Goal: Task Accomplishment & Management: Manage account settings

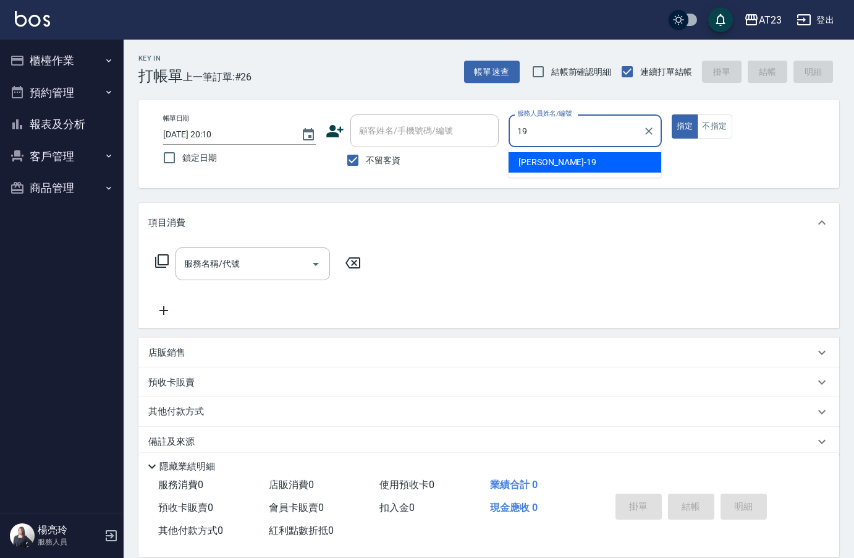
type input "19"
type button "true"
type input "[PERSON_NAME]-19"
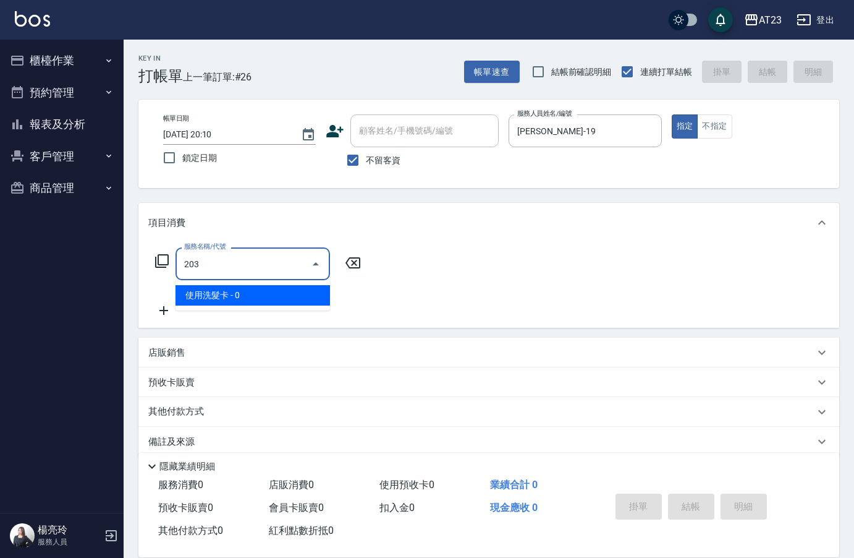
type input "使用洗髮卡(203)"
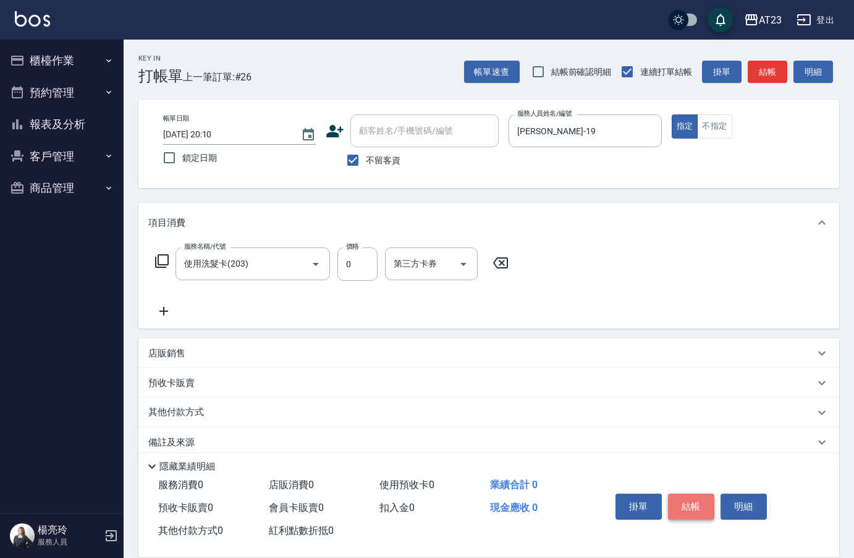
click at [707, 500] on button "結帳" at bounding box center [691, 506] width 46 height 26
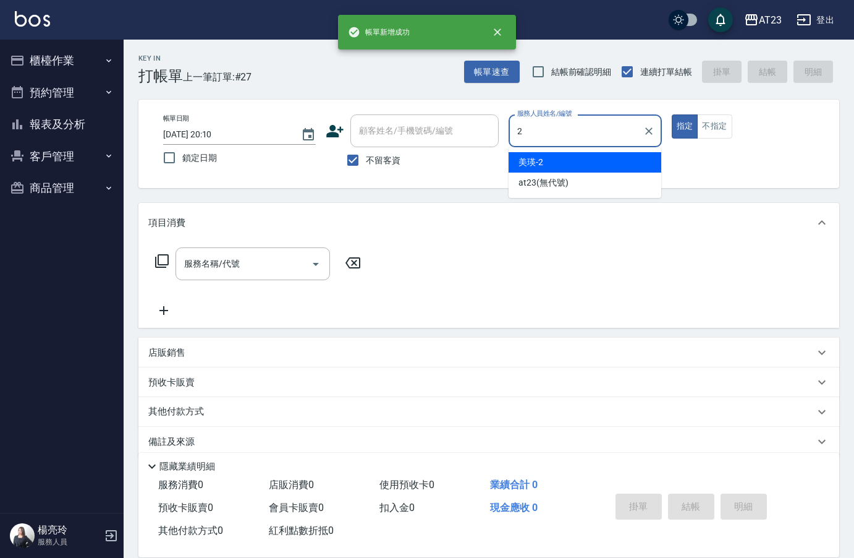
type input "美瑛-2"
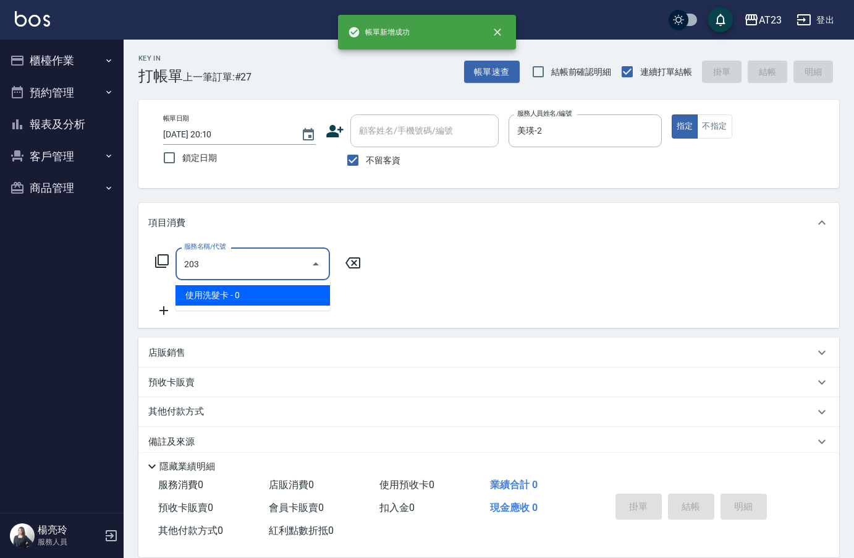
type input "使用洗髮卡(203)"
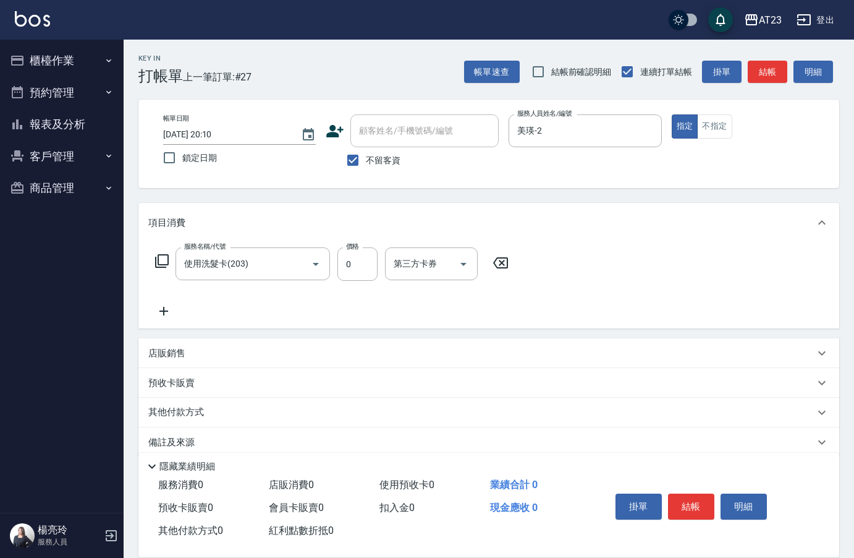
click at [217, 308] on div "服務名稱/代號 使用洗髮卡(203) 服務名稱/代號 價格 0 價格 第三方卡券 第三方卡券" at bounding box center [332, 282] width 368 height 71
click at [166, 313] on icon at bounding box center [163, 311] width 31 height 15
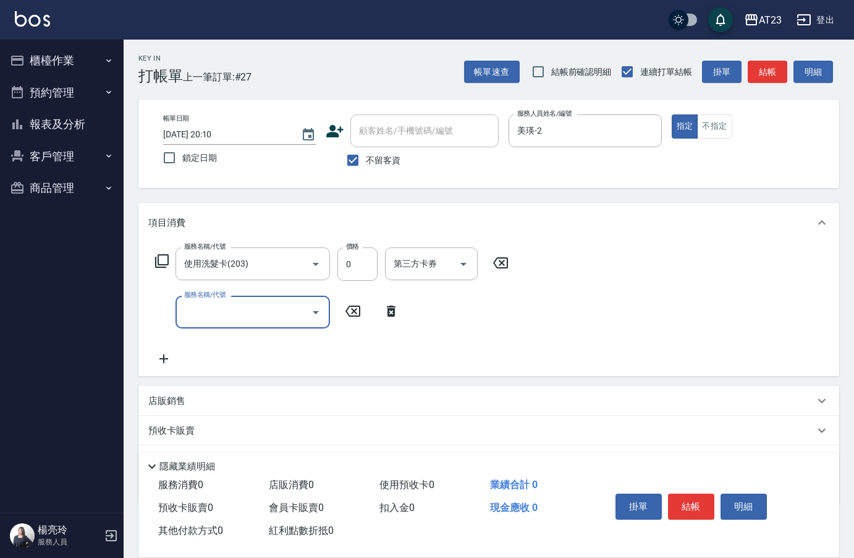
click at [200, 313] on input "服務名稱/代號" at bounding box center [243, 312] width 125 height 22
type input "升級精油洗髮(2022)"
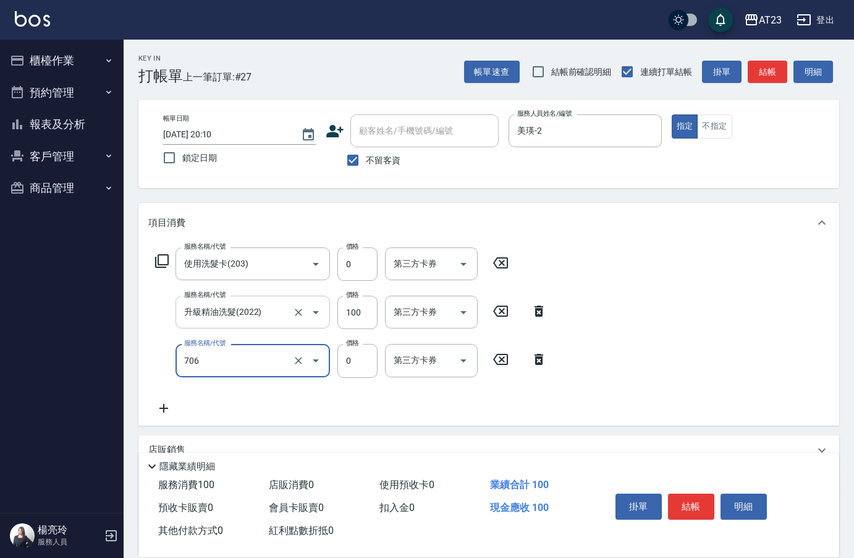
type input "互助60(706)"
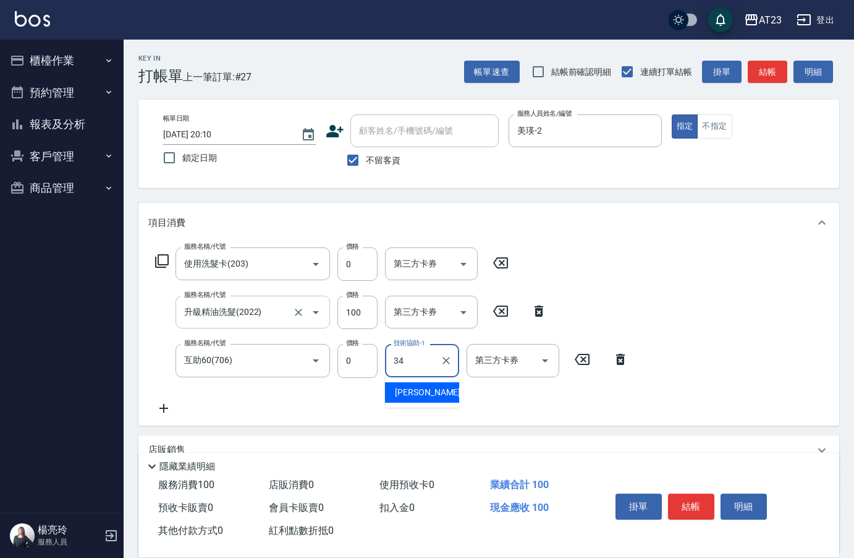
type input "[PERSON_NAME]-34"
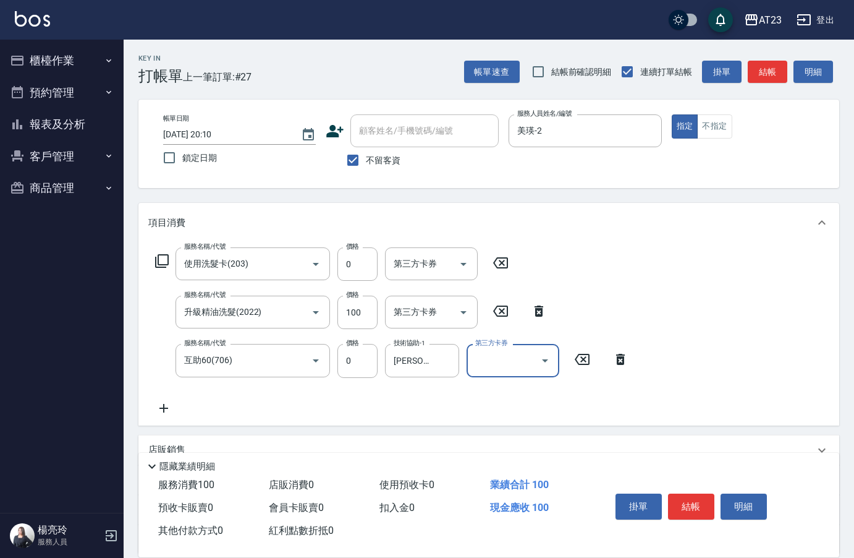
click at [41, 187] on button "商品管理" at bounding box center [62, 188] width 114 height 32
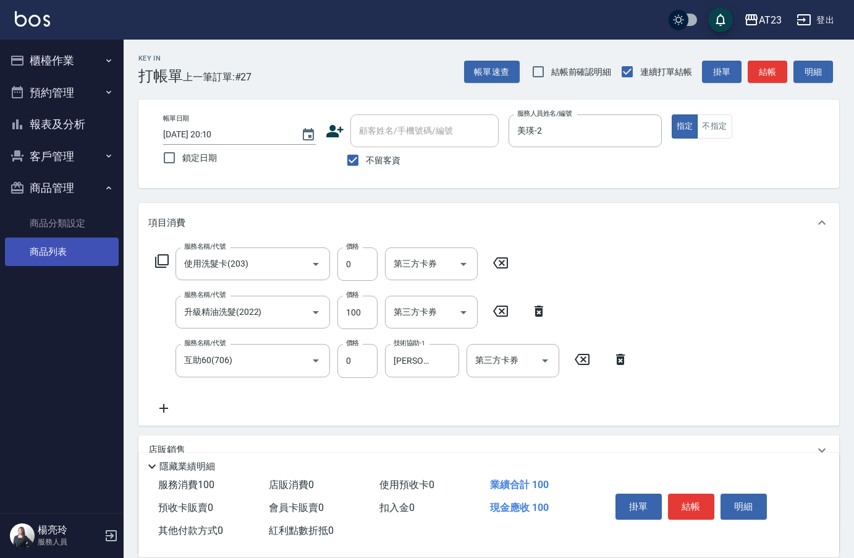
click at [74, 252] on link "商品列表" at bounding box center [62, 251] width 114 height 28
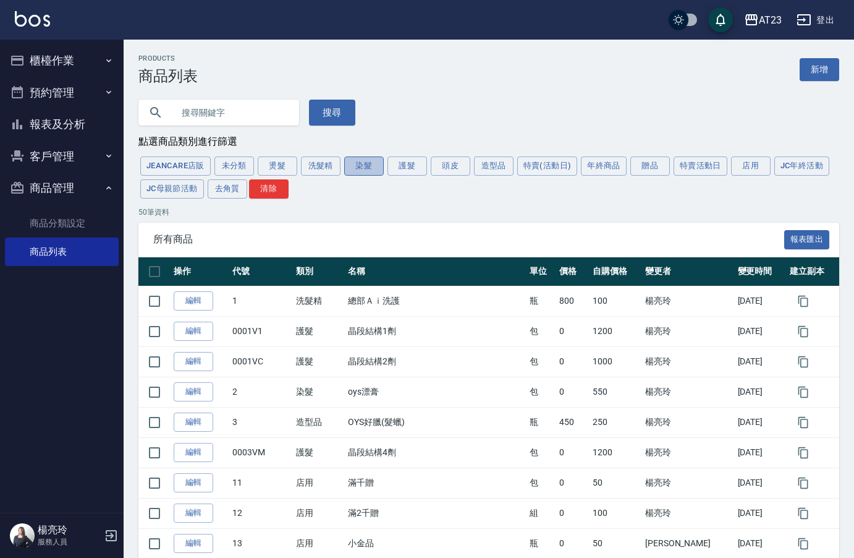
click at [358, 166] on button "染髮" at bounding box center [364, 165] width 40 height 19
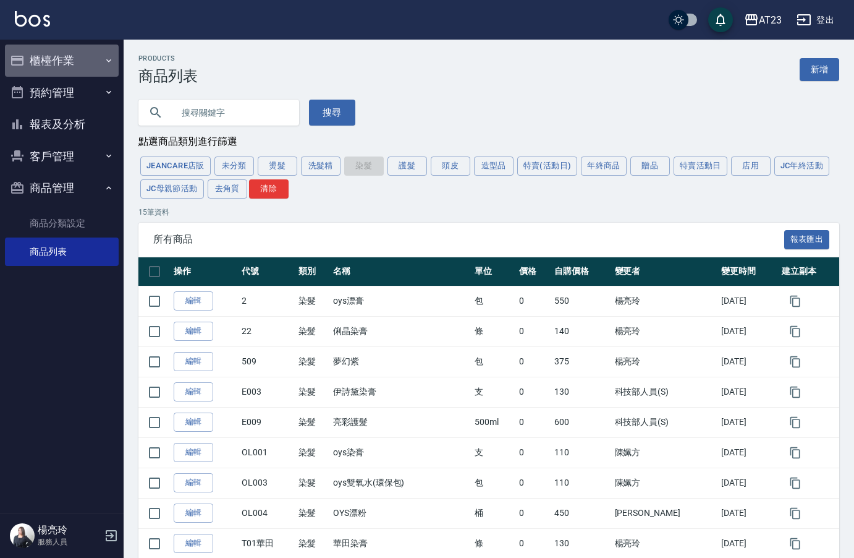
click at [67, 55] on button "櫃檯作業" at bounding box center [62, 61] width 114 height 32
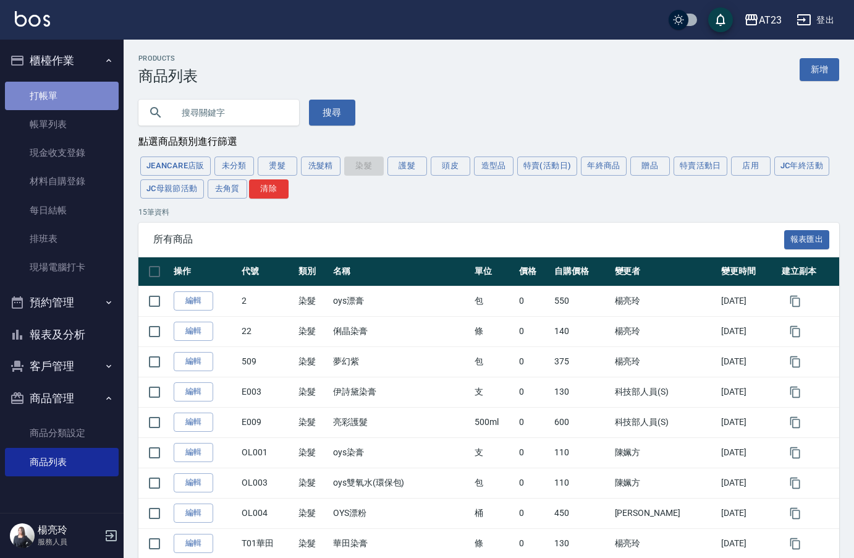
click at [70, 102] on link "打帳單" at bounding box center [62, 96] width 114 height 28
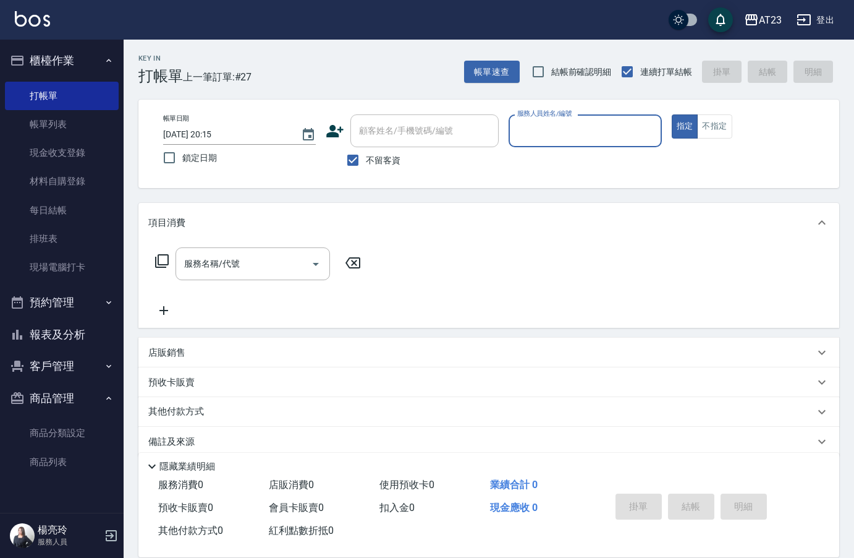
click at [555, 139] on input "服務人員姓名/編號" at bounding box center [585, 131] width 142 height 22
type input "美瑛-2"
type button "true"
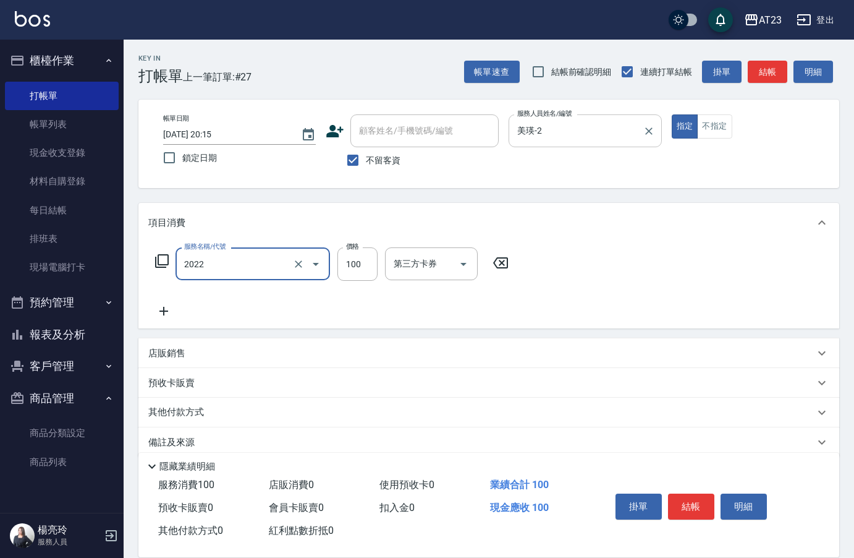
type input "升級精油洗髮(2022)"
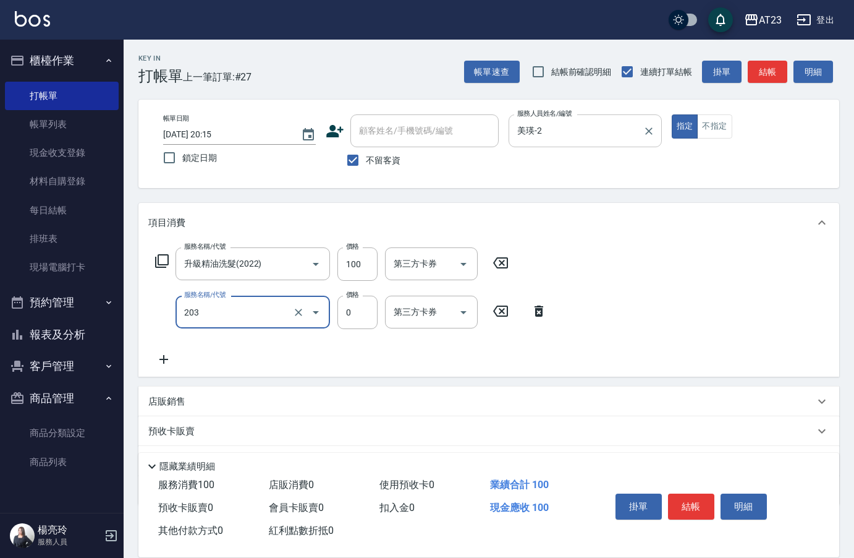
type input "使用洗髮卡(203)"
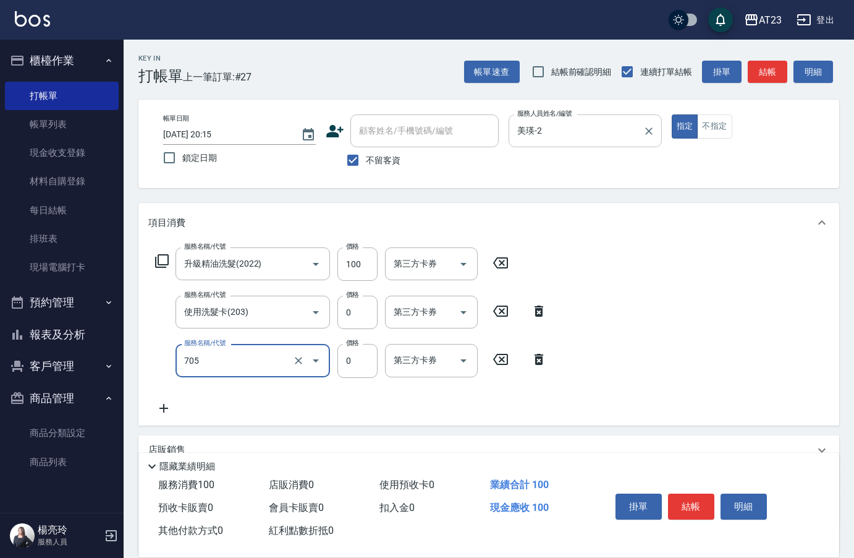
type input "互助50(705)"
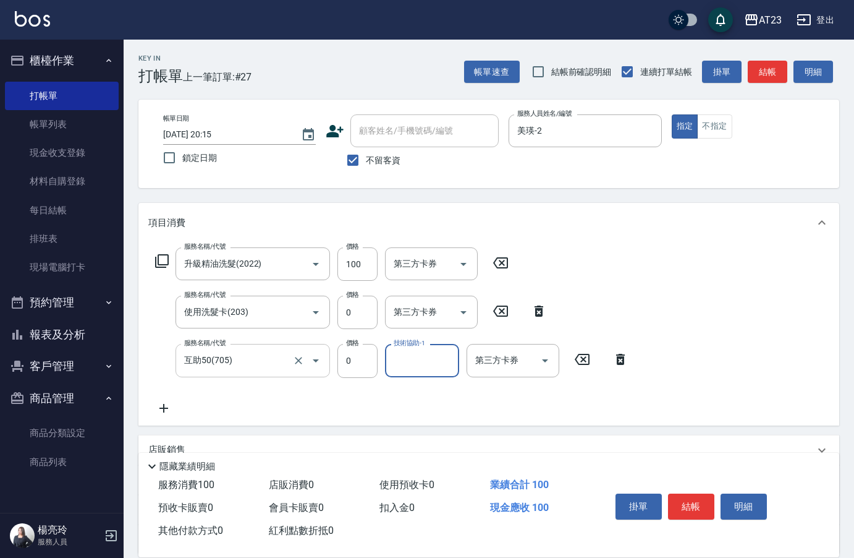
click at [263, 376] on div "互助50(705) 服務名稱/代號" at bounding box center [253, 360] width 155 height 33
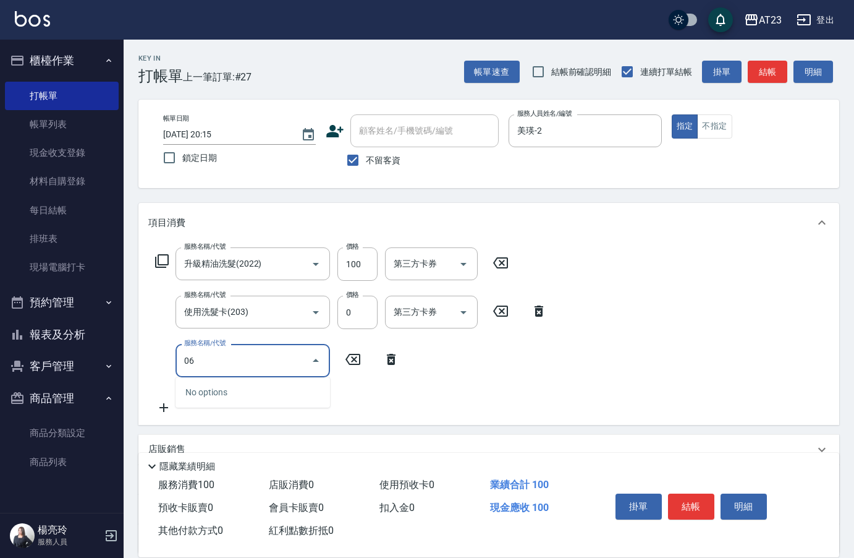
type input "0"
type input "互助60(706)"
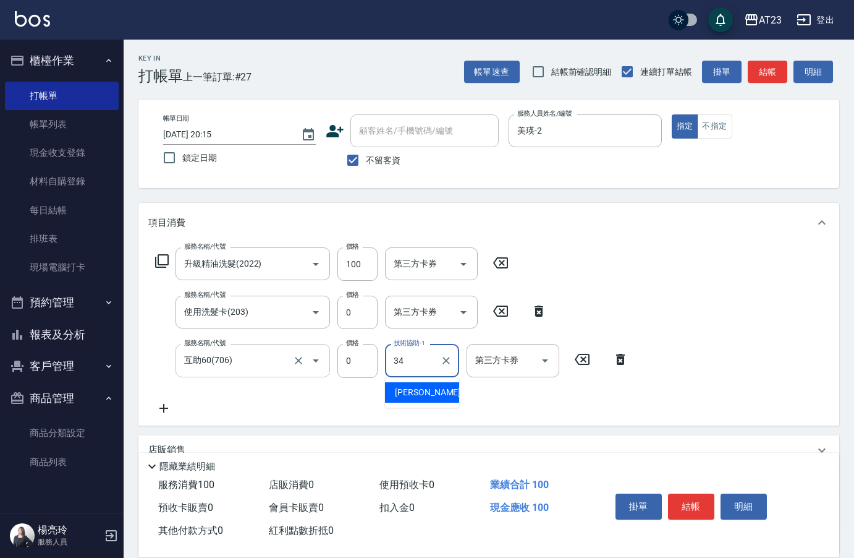
type input "[PERSON_NAME]-34"
click at [698, 500] on button "結帳" at bounding box center [691, 506] width 46 height 26
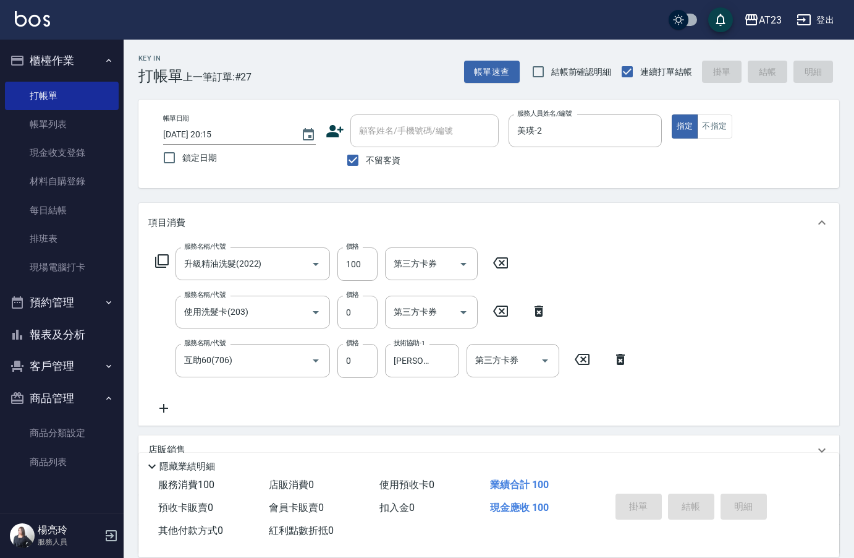
type input "[DATE] 20:16"
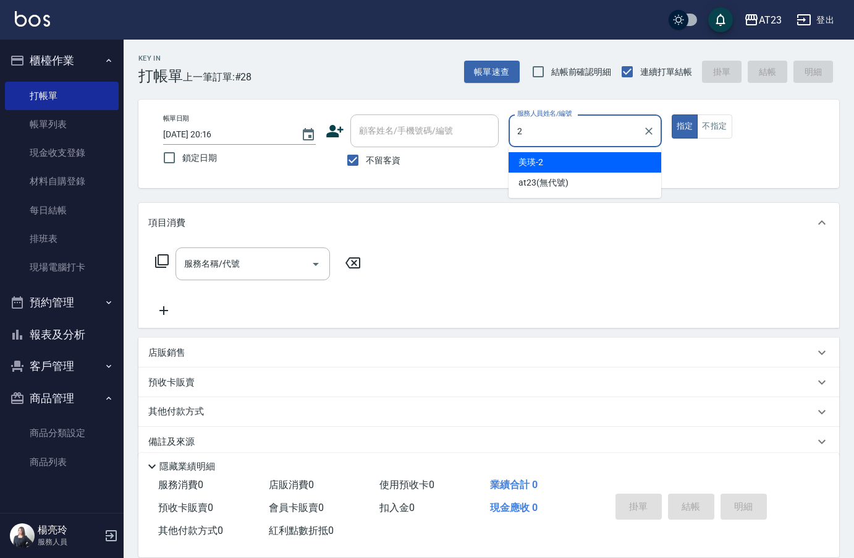
type input "美瑛-2"
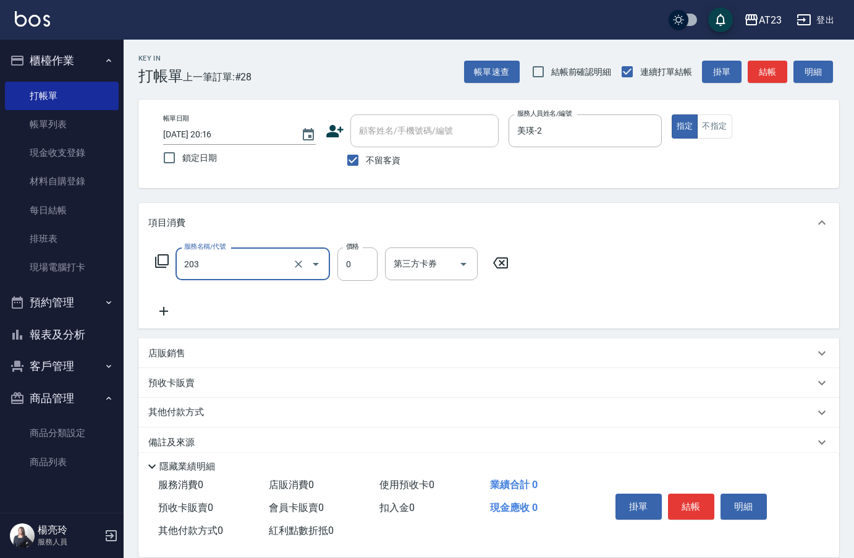
type input "使用洗髮卡(203)"
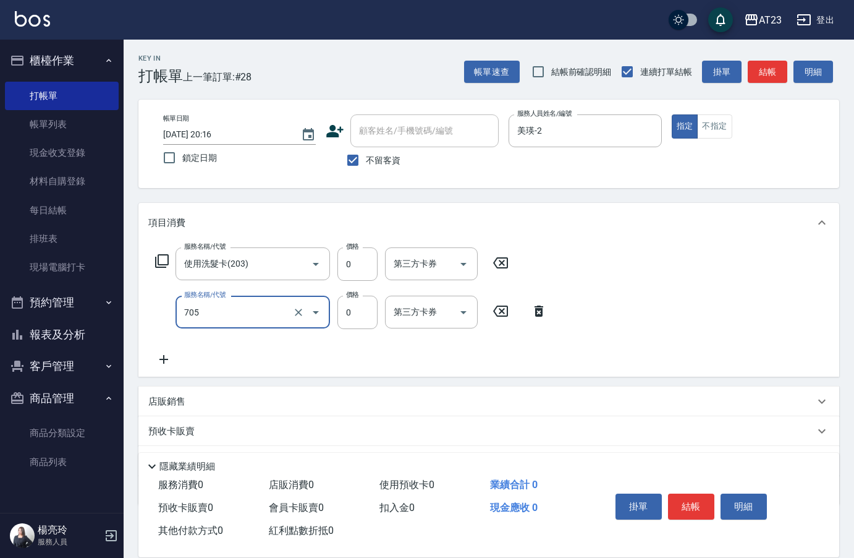
type input "互助50(705)"
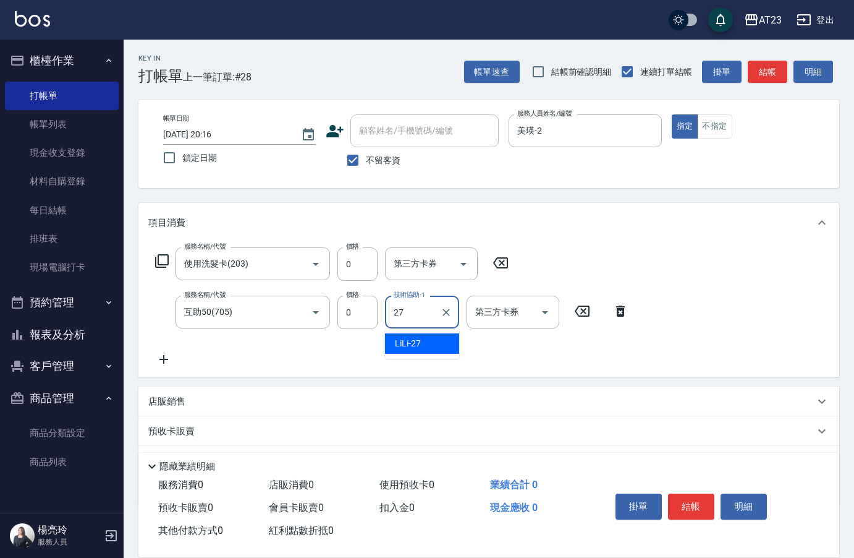
type input "LiLi-27"
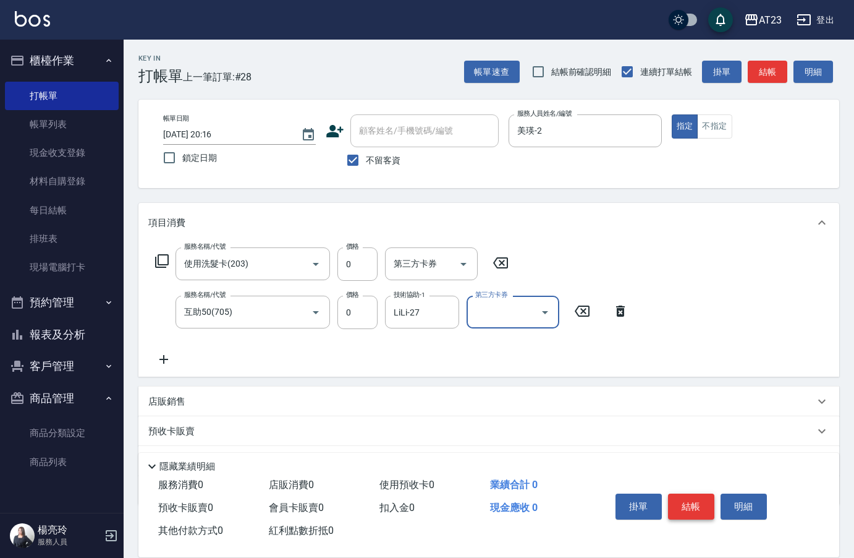
click at [688, 500] on button "結帳" at bounding box center [691, 506] width 46 height 26
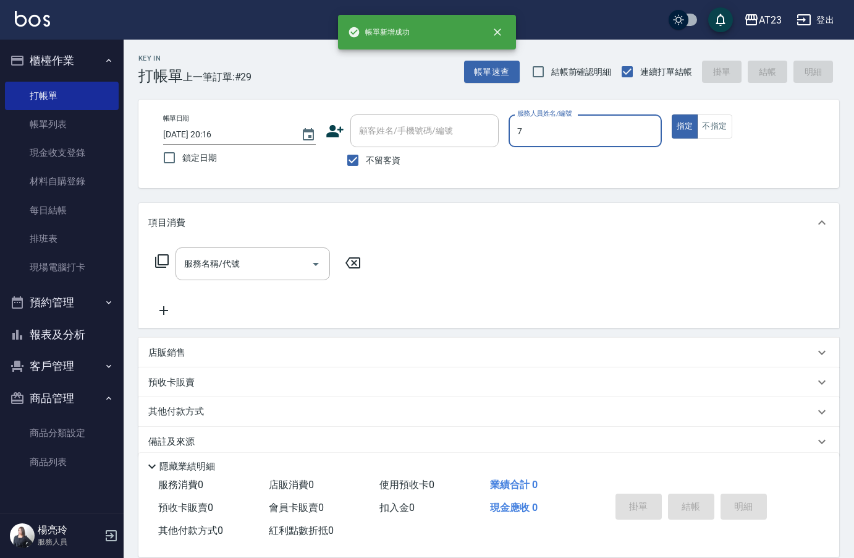
type input "Mandy-7"
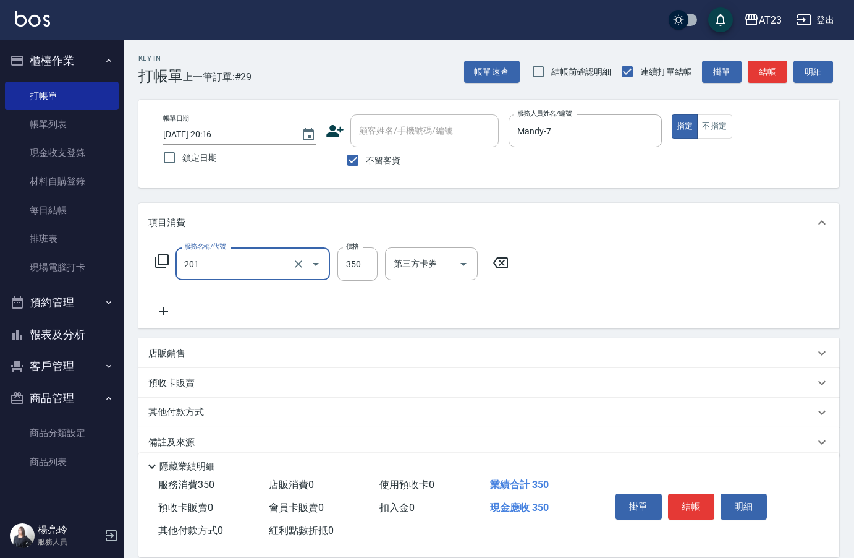
type input "一般洗髮(201)"
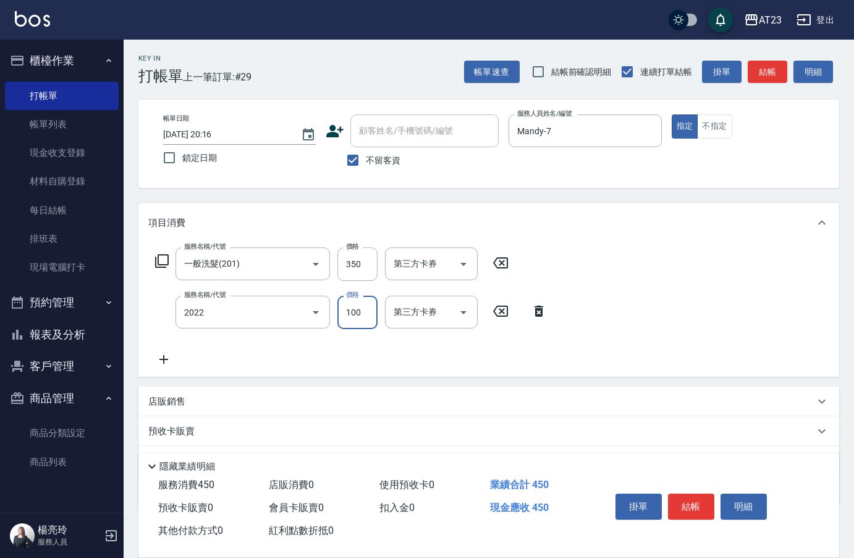
type input "升級精油洗髮(2022)"
click at [697, 503] on button "結帳" at bounding box center [691, 506] width 46 height 26
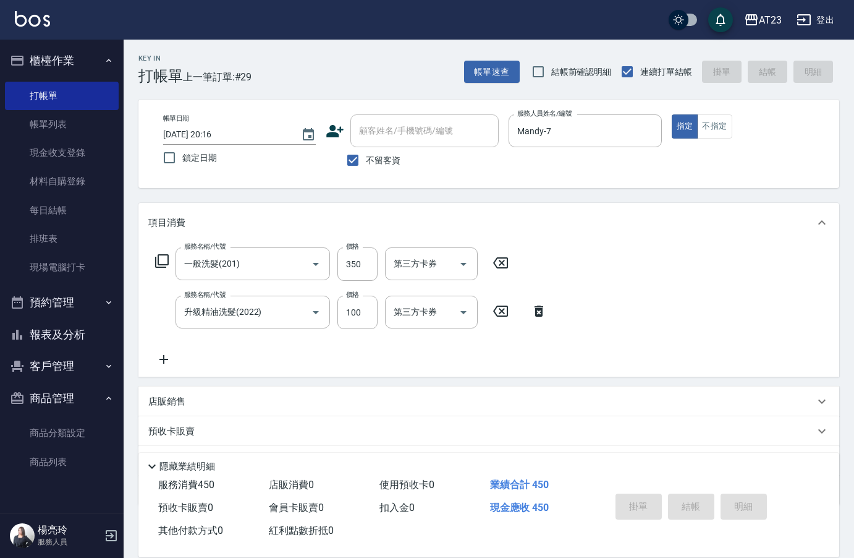
type input "[DATE] 20:17"
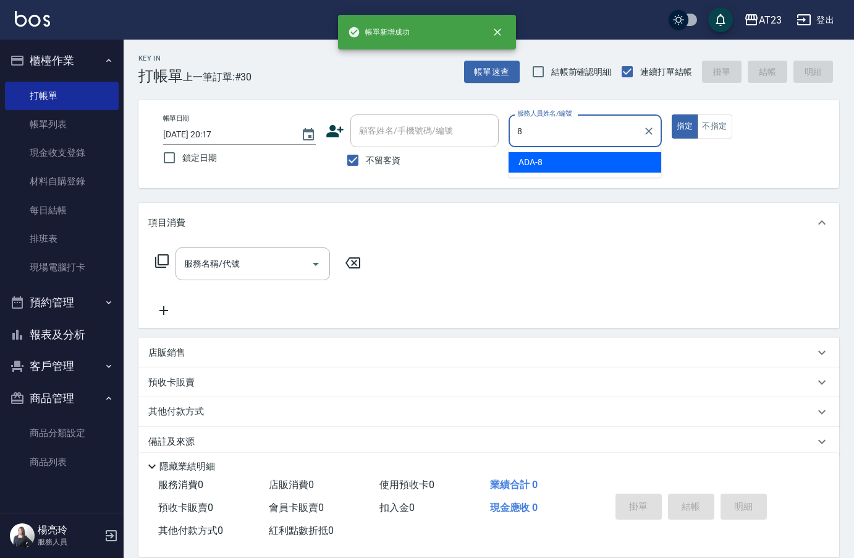
type input "ADA-8"
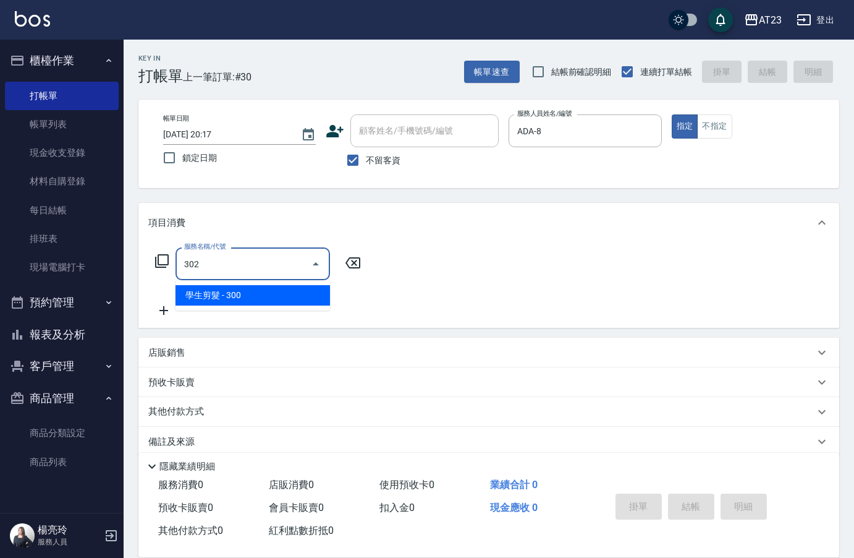
type input "3022"
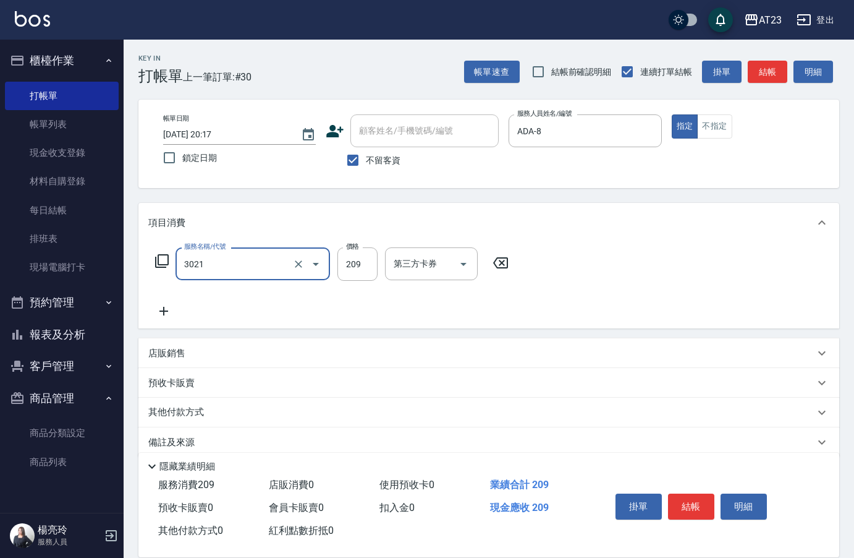
type input "(活動)學生剪髮(3021)"
click at [686, 501] on button "結帳" at bounding box center [691, 506] width 46 height 26
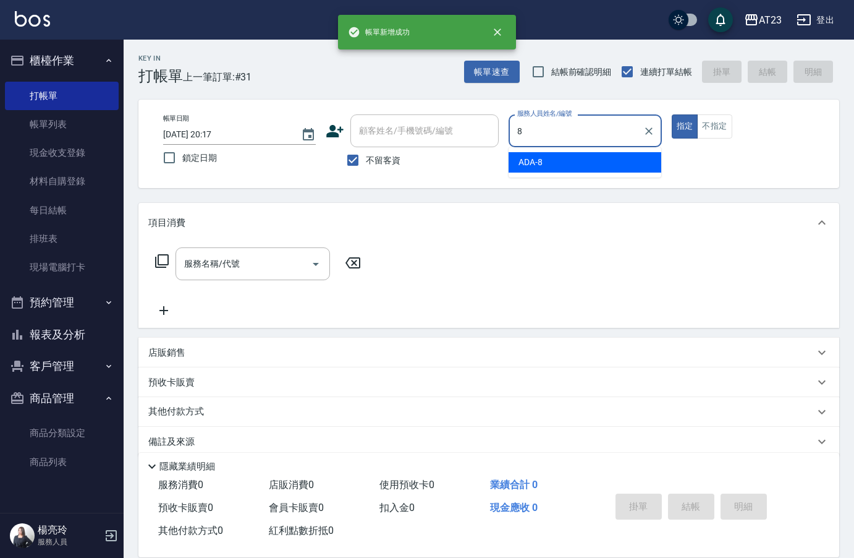
type input "ADA-8"
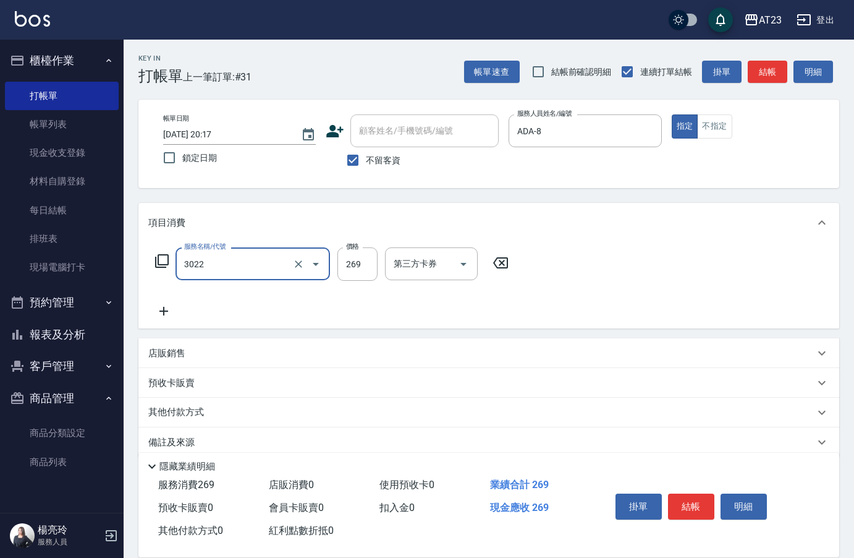
type input "(活動)造型剪(3022)"
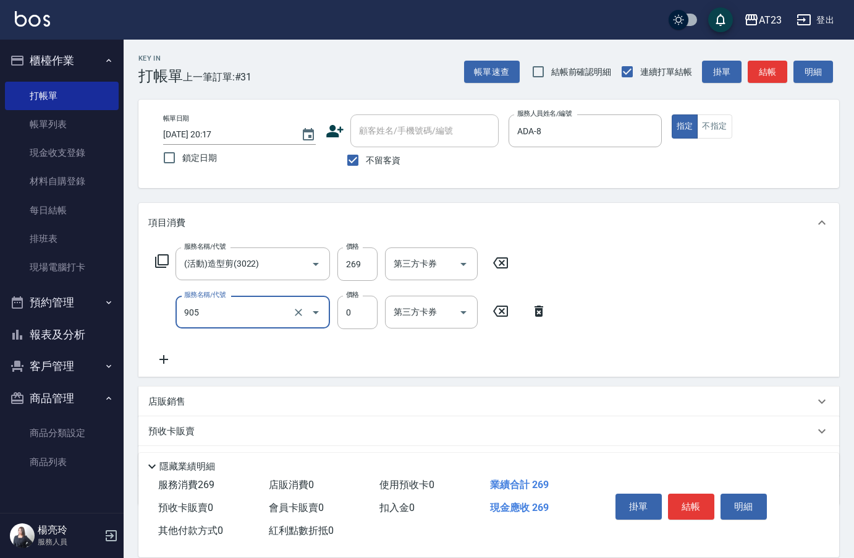
type input "頭皮卡使用(905)"
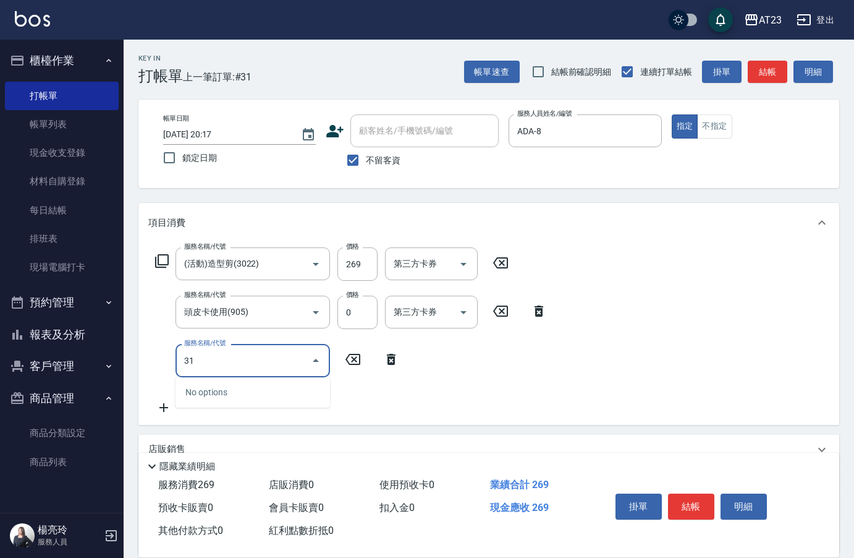
type input "3"
type input "互助160(716)"
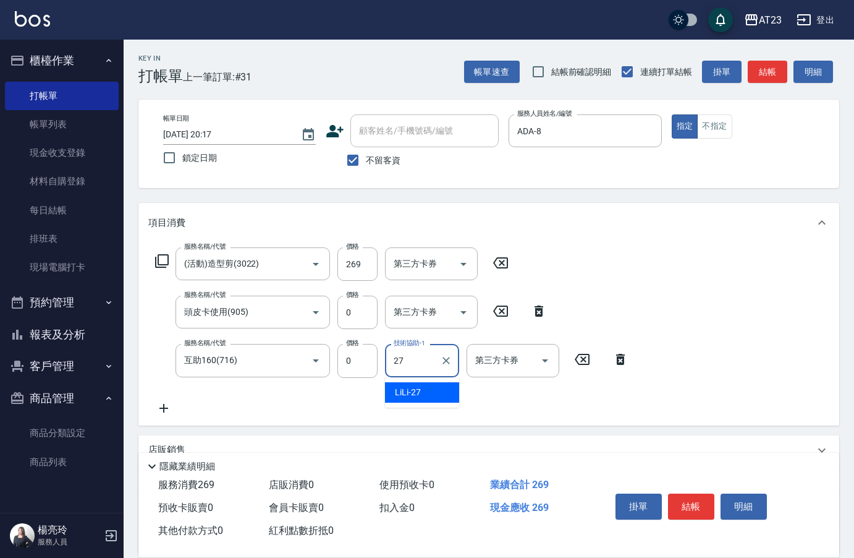
type input "LiLi-27"
click at [704, 502] on button "結帳" at bounding box center [691, 506] width 46 height 26
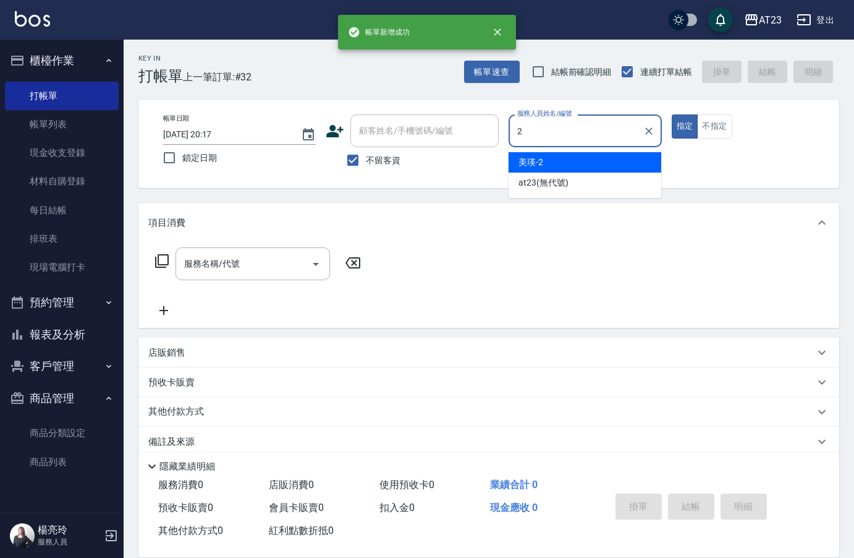
type input "美瑛-2"
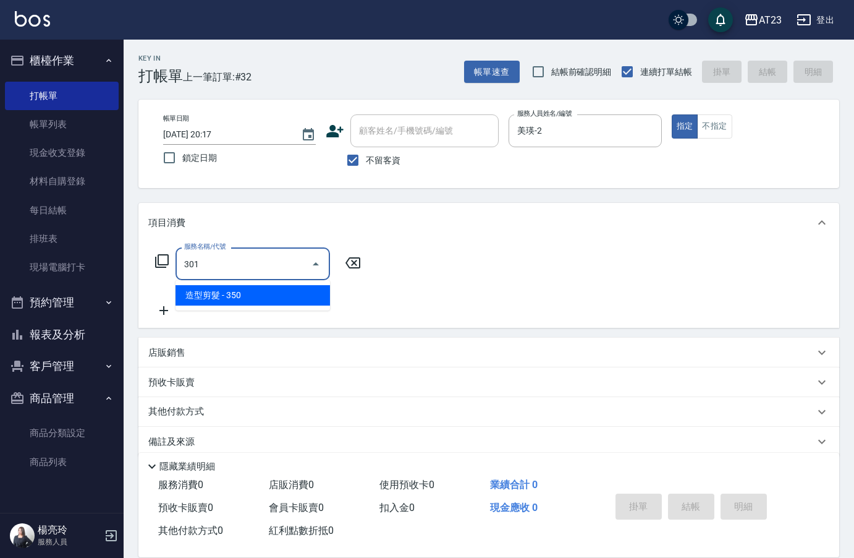
type input "造型剪髮(301)"
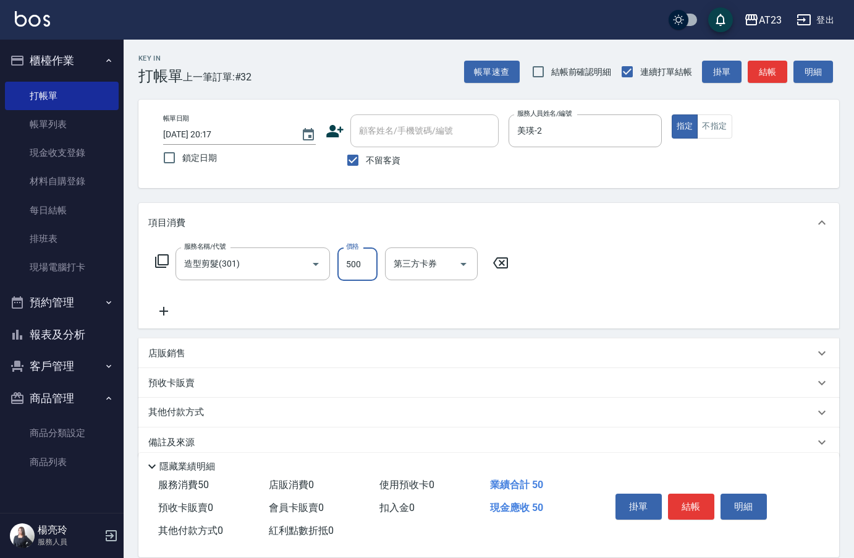
type input "500"
click at [696, 503] on button "結帳" at bounding box center [691, 506] width 46 height 26
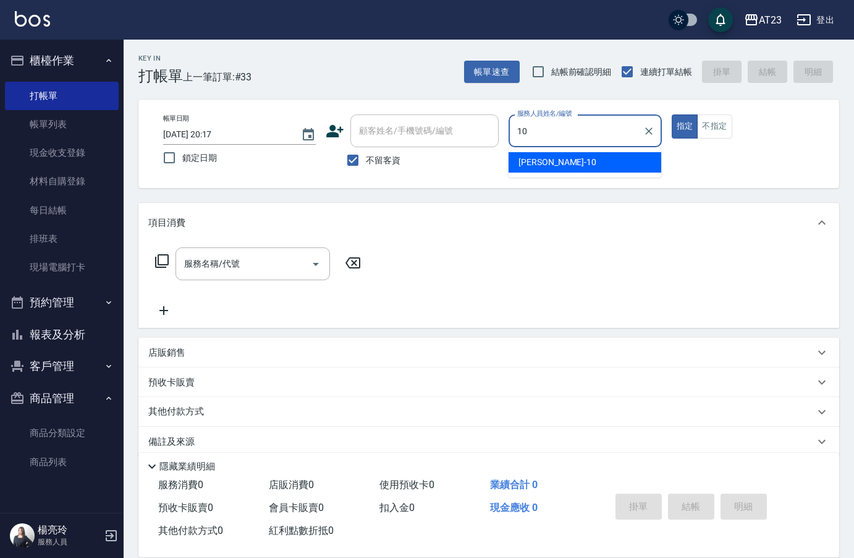
type input "[PERSON_NAME]-10"
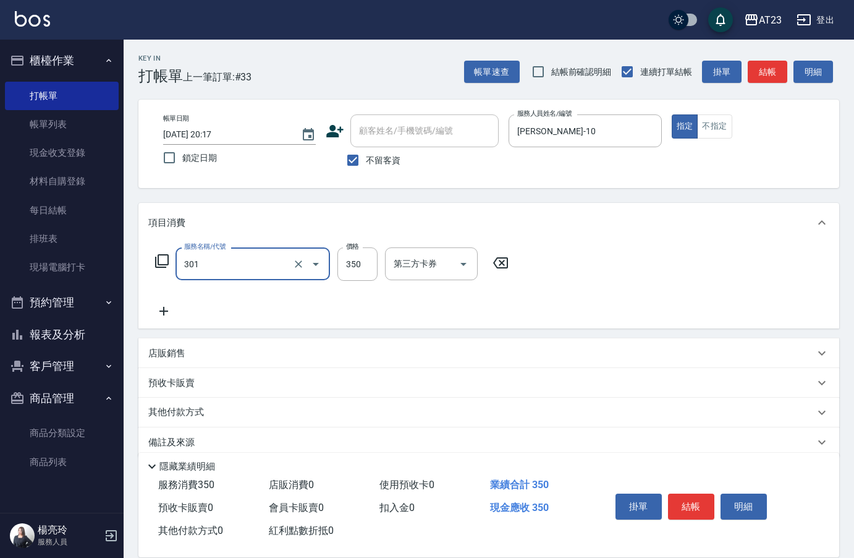
type input "造型剪髮(301)"
type input "300"
click at [688, 507] on button "結帳" at bounding box center [691, 506] width 46 height 26
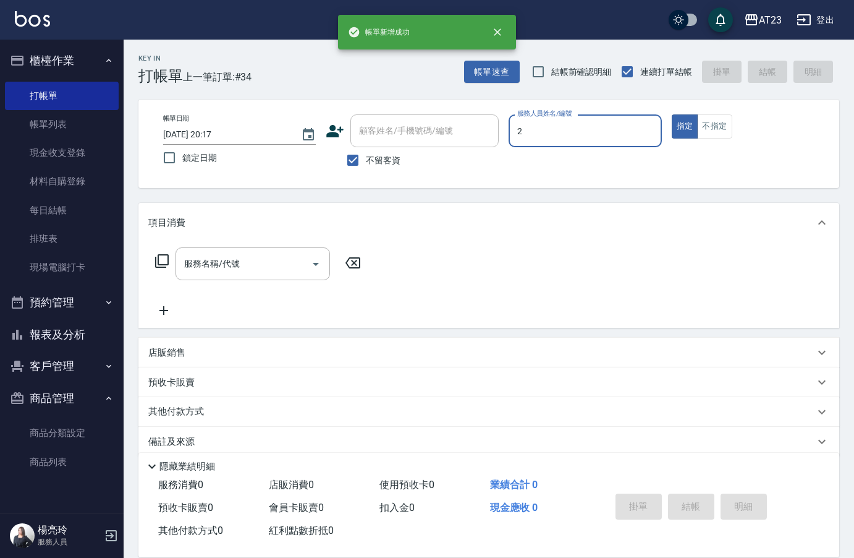
type input "美瑛-2"
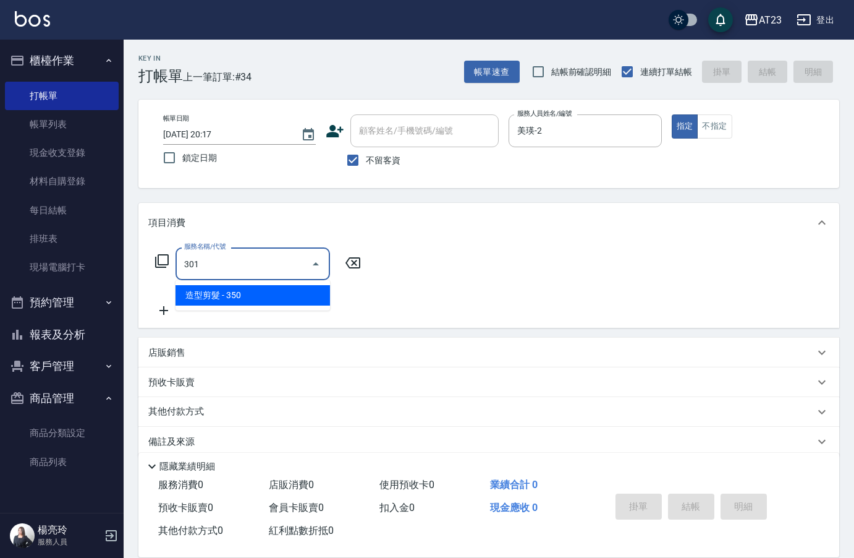
type input "造型剪髮(301)"
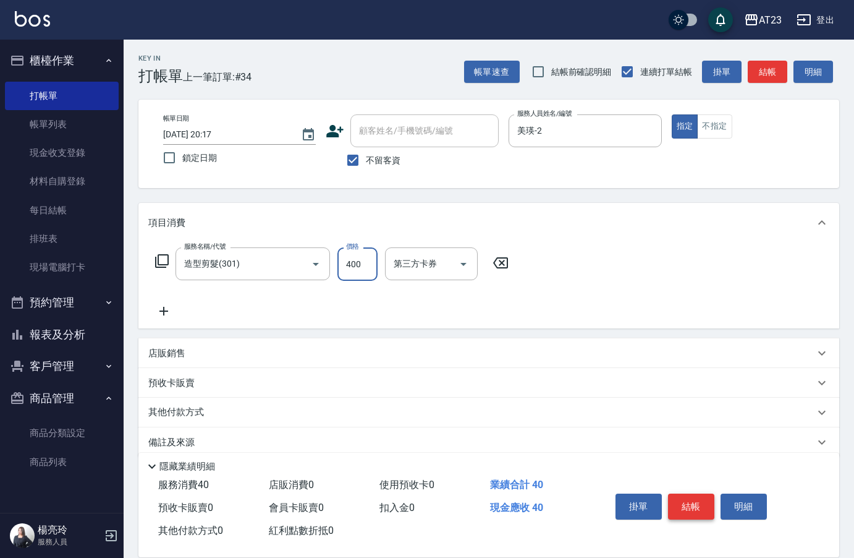
type input "400"
click at [692, 504] on button "結帳" at bounding box center [691, 506] width 46 height 26
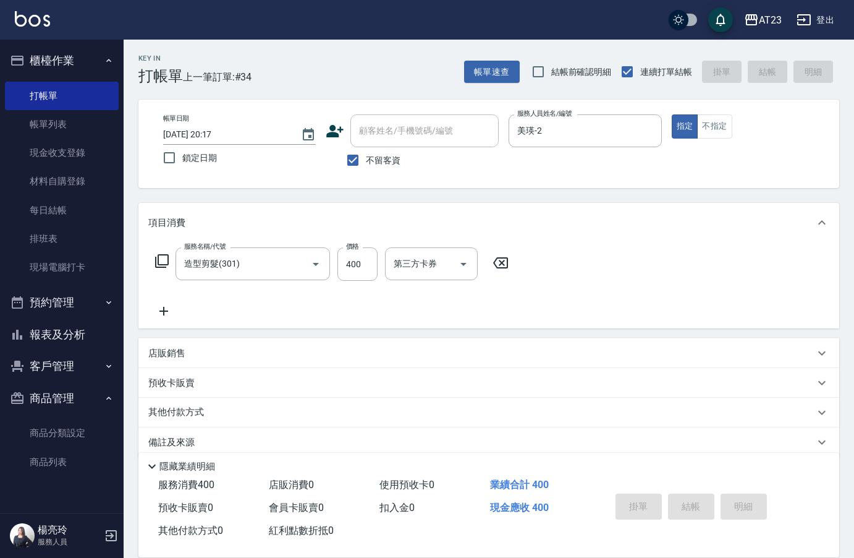
type input "[DATE] 20:18"
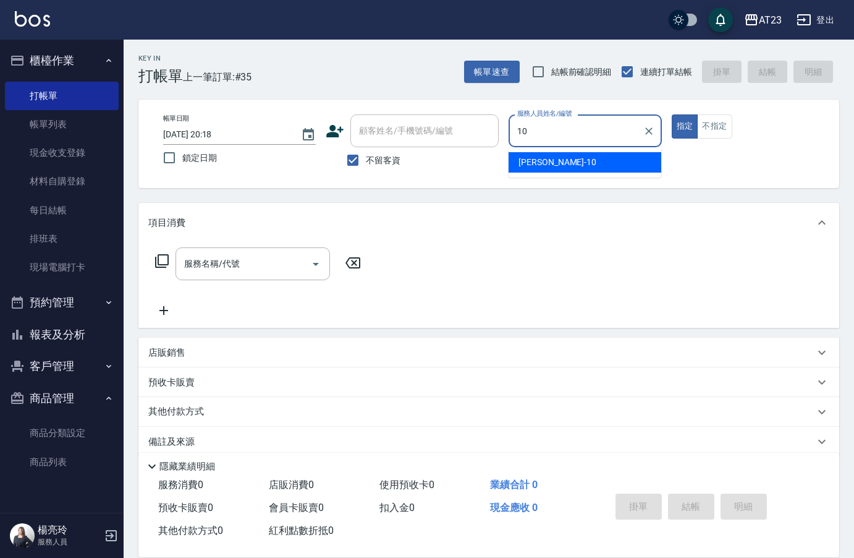
type input "[PERSON_NAME]-10"
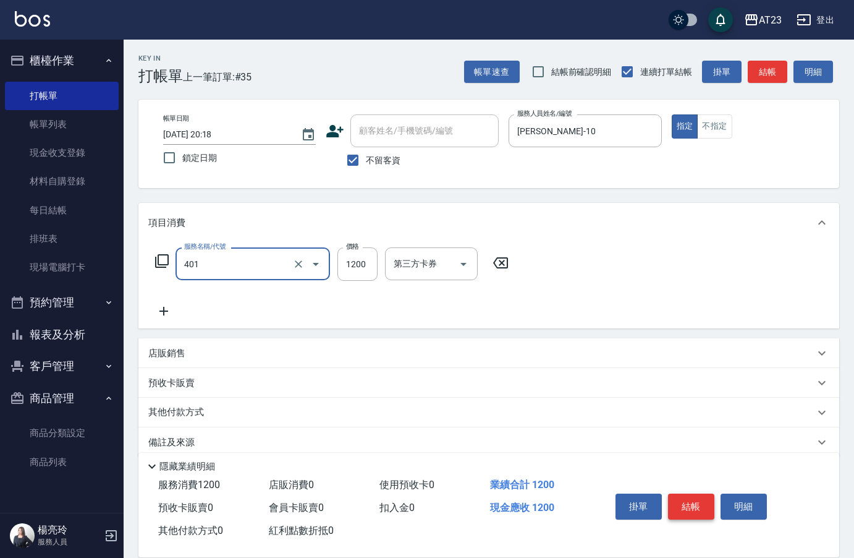
type input "燙髮(401)"
type input "1500"
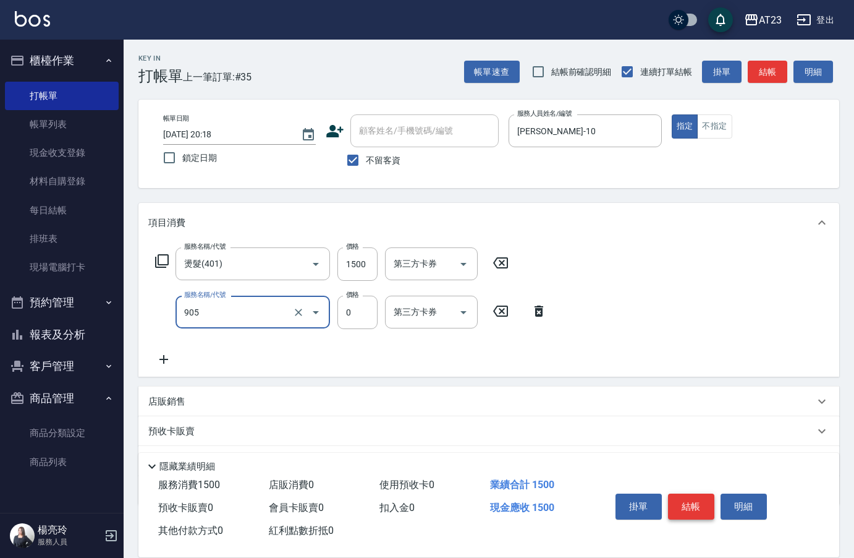
type input "頭皮卡使用(905)"
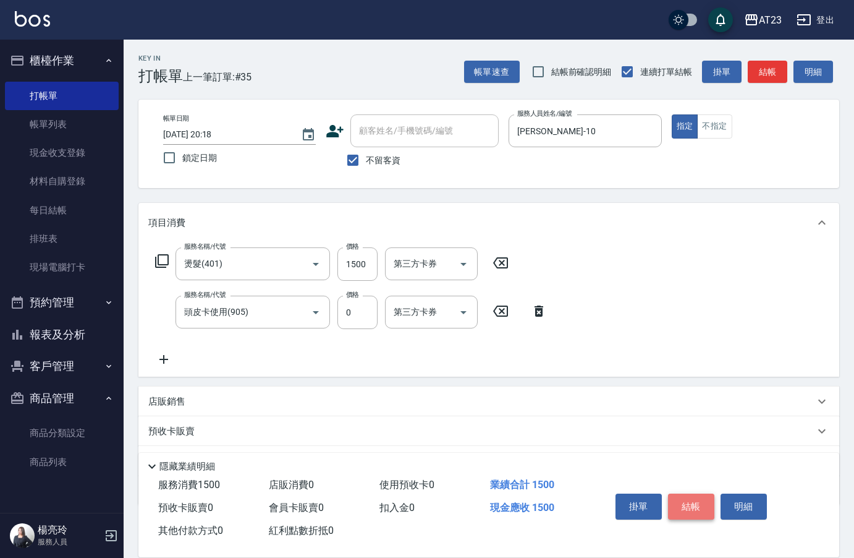
click at [689, 498] on button "結帳" at bounding box center [691, 506] width 46 height 26
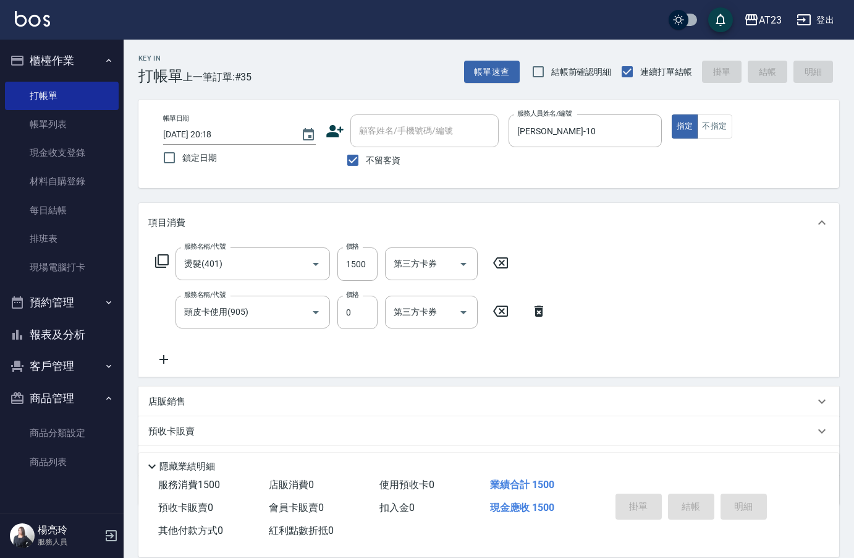
type input "[DATE] 20:19"
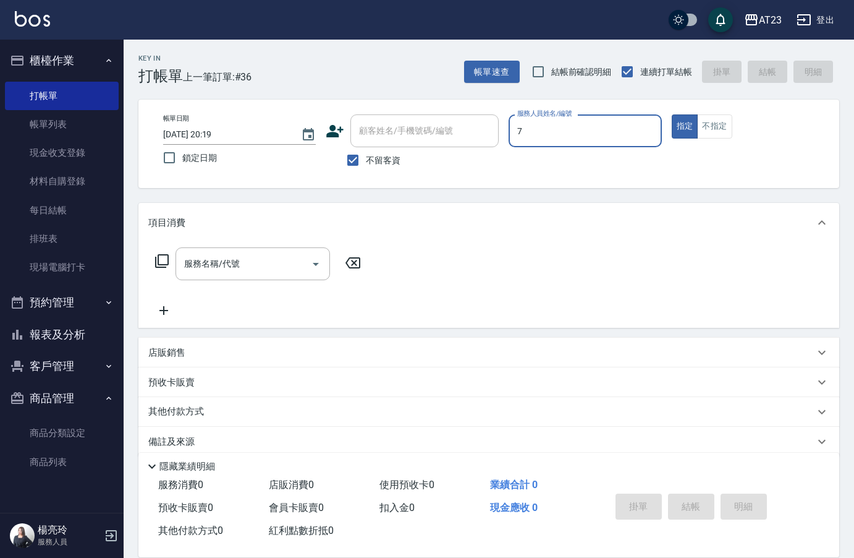
type input "Mandy-7"
click at [707, 129] on button "不指定" at bounding box center [714, 126] width 35 height 24
click at [253, 259] on input "服務名稱/代號" at bounding box center [243, 264] width 125 height 22
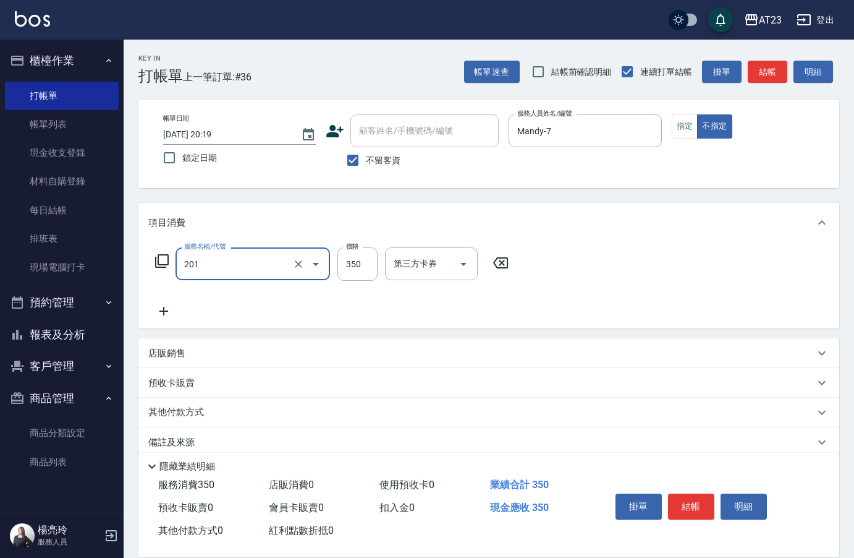
type input "一般洗髮(201)"
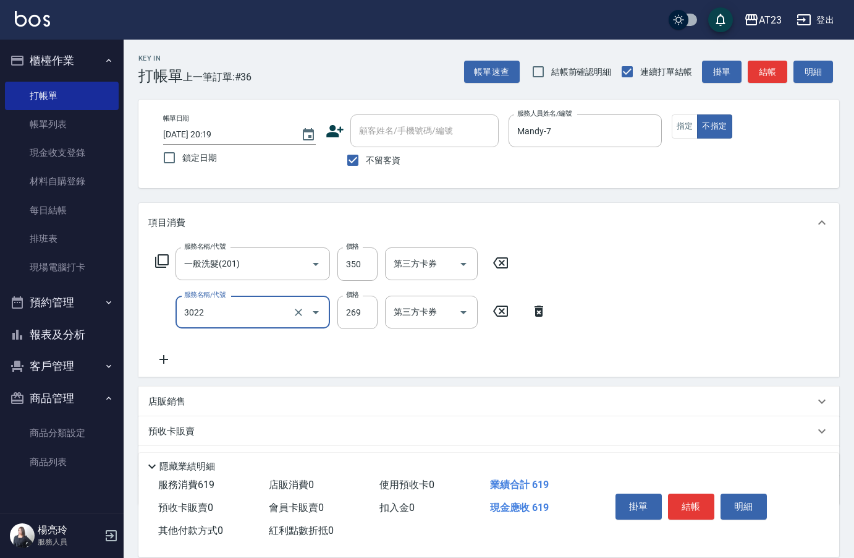
type input "(活動)造型剪(3022)"
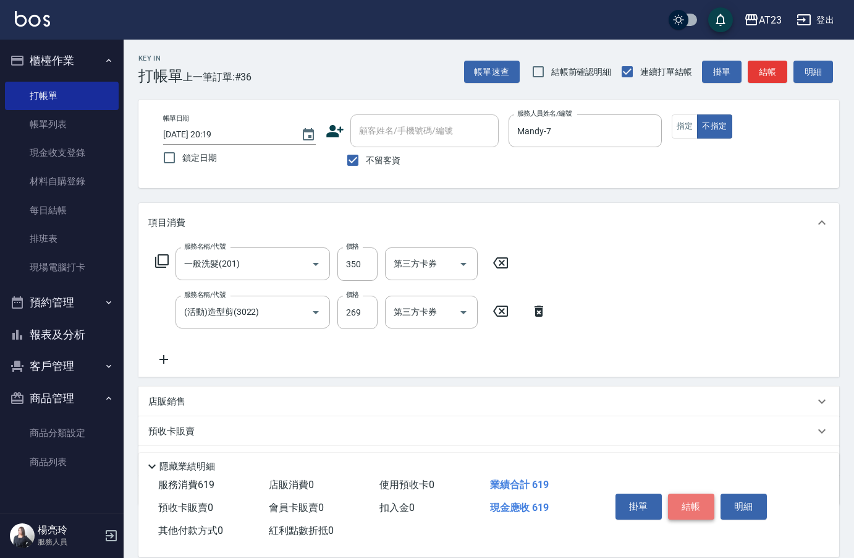
click at [687, 496] on button "結帳" at bounding box center [691, 506] width 46 height 26
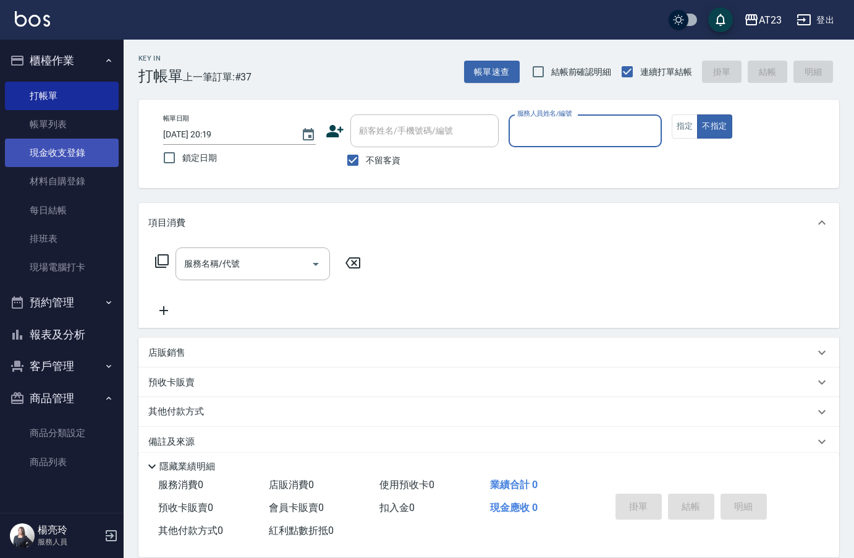
drag, startPoint x: 67, startPoint y: 152, endPoint x: 51, endPoint y: 153, distance: 16.1
click at [67, 152] on link "現金收支登錄" at bounding box center [62, 152] width 114 height 28
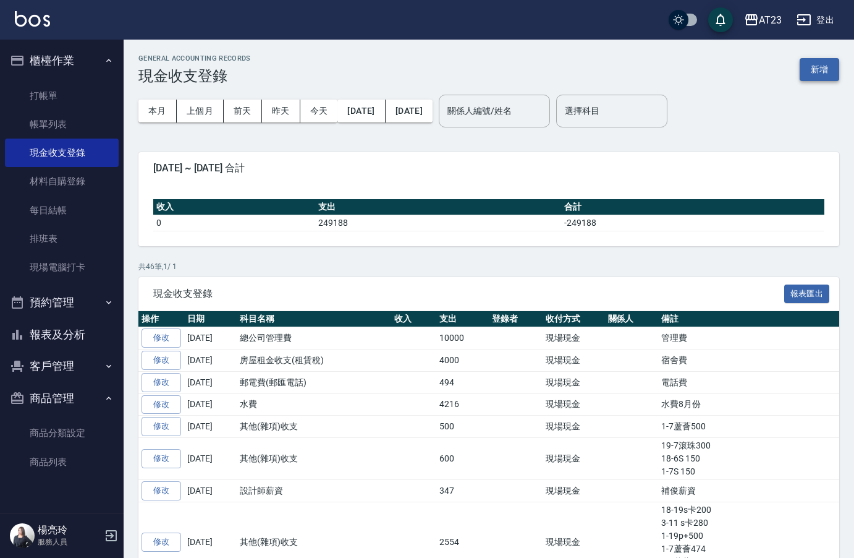
click at [830, 76] on button "新增" at bounding box center [820, 69] width 40 height 23
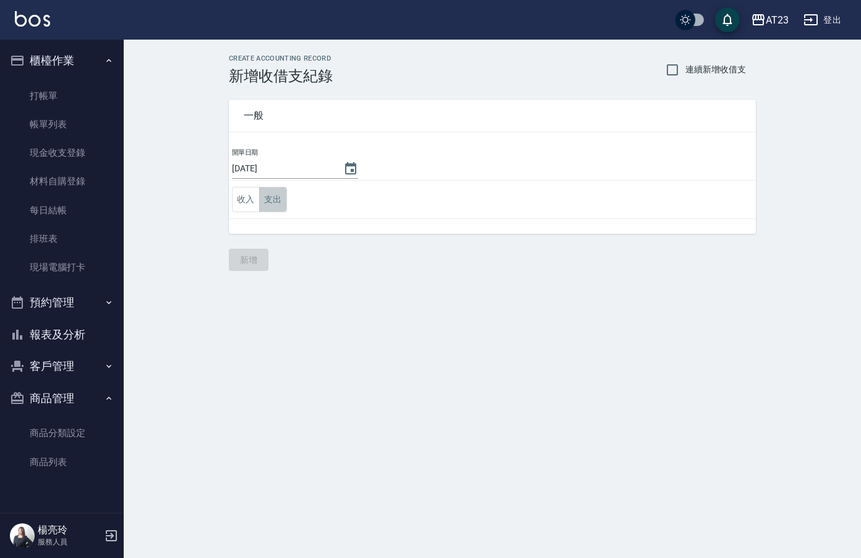
click at [286, 203] on button "支出" at bounding box center [273, 199] width 28 height 25
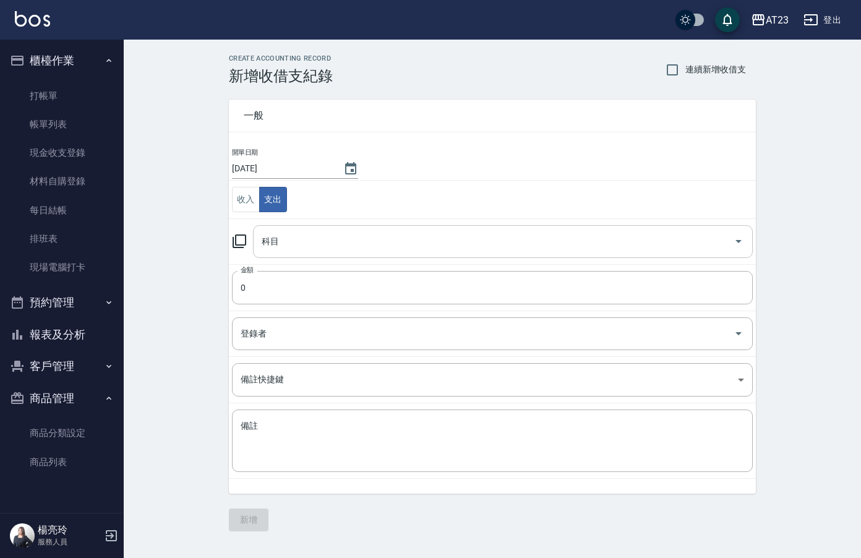
drag, startPoint x: 328, startPoint y: 241, endPoint x: 325, endPoint y: 235, distance: 6.7
click at [327, 240] on input "科目" at bounding box center [493, 242] width 470 height 22
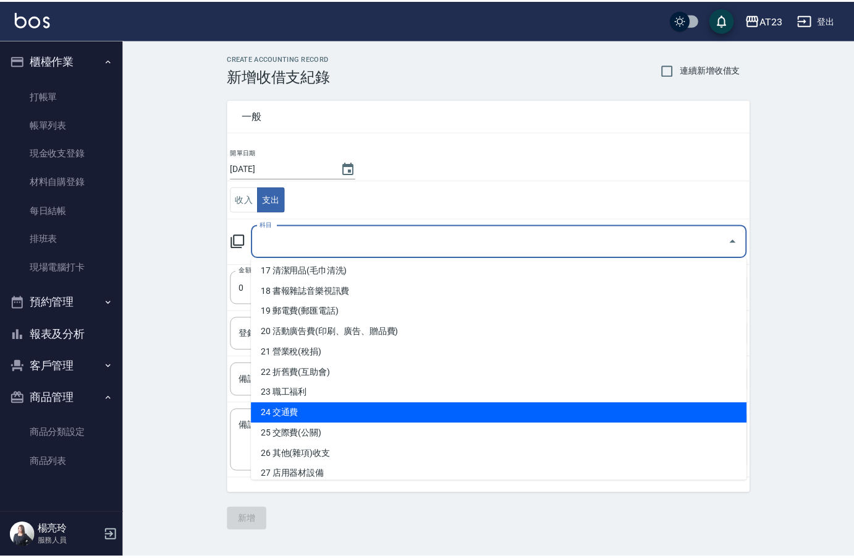
scroll to position [371, 0]
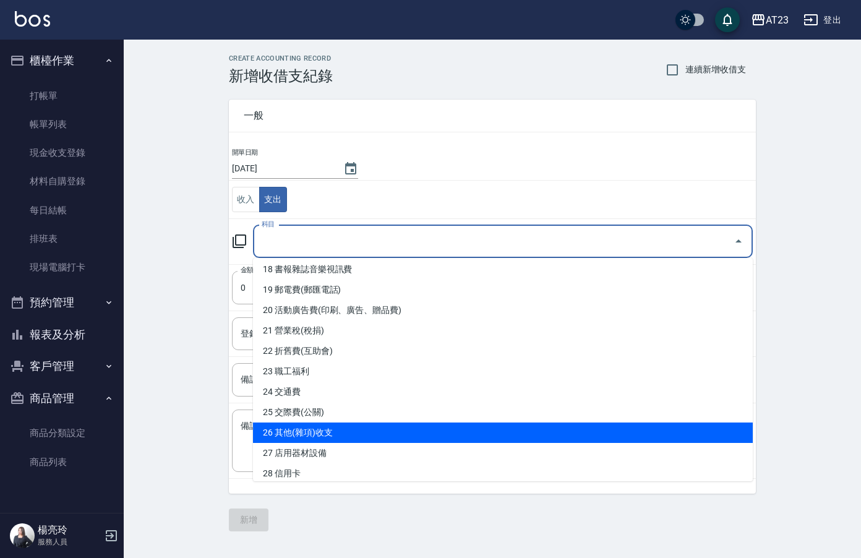
click at [551, 432] on li "26 其他(雜項)收支" at bounding box center [503, 432] width 500 height 20
type input "26 其他(雜項)收支"
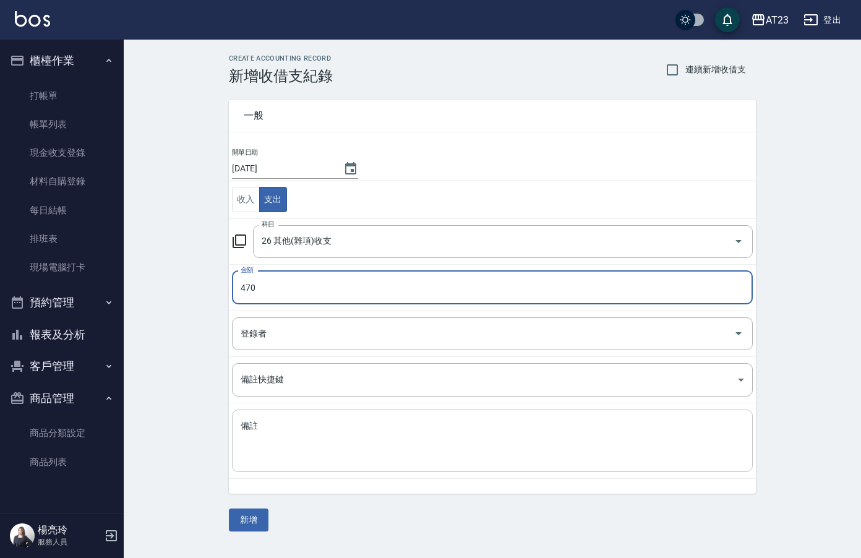
type input "470"
click at [400, 440] on textarea "備註" at bounding box center [491, 441] width 503 height 42
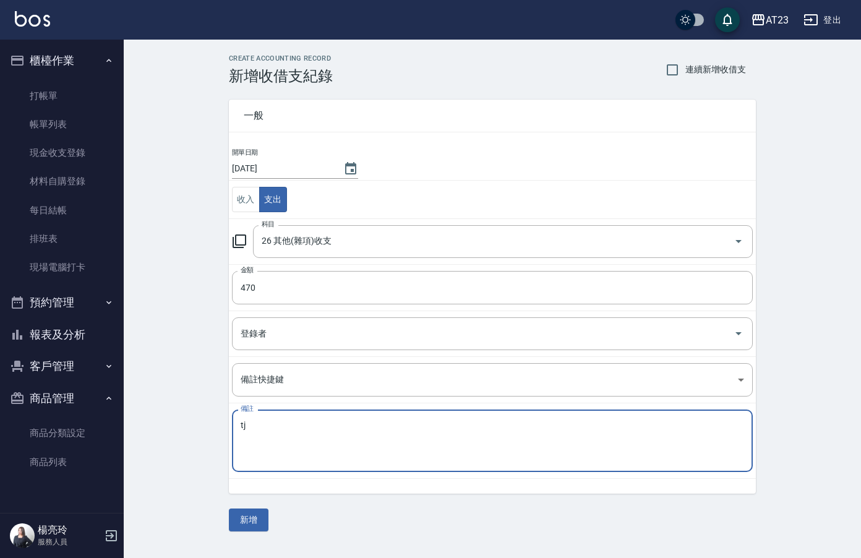
type textarea "t"
type textarea "出"
type textarea "農曆初二拜拜"
click at [249, 519] on button "新增" at bounding box center [249, 519] width 40 height 23
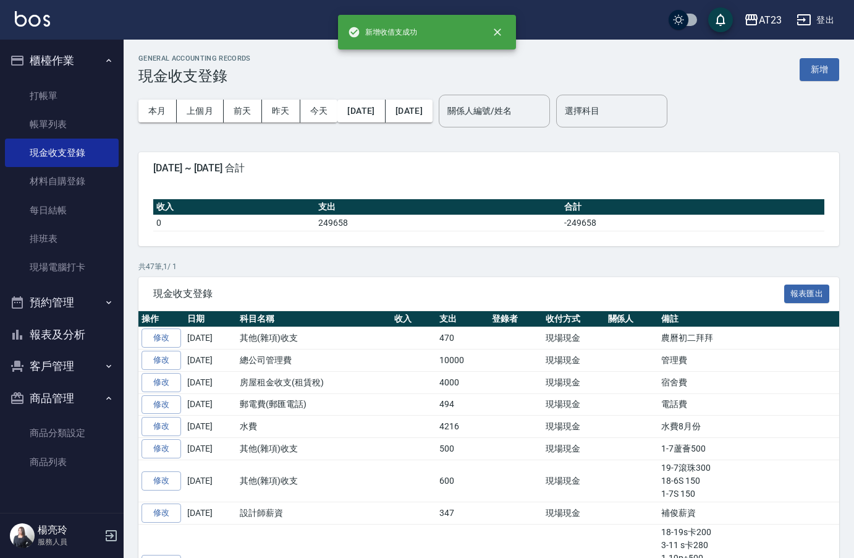
click at [49, 344] on button "報表及分析" at bounding box center [62, 334] width 114 height 32
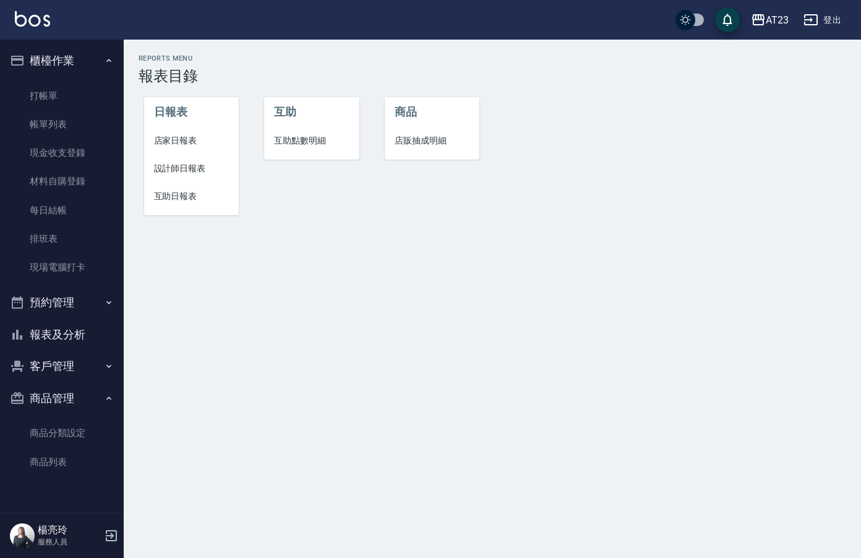
click at [174, 138] on span "店家日報表" at bounding box center [191, 140] width 75 height 13
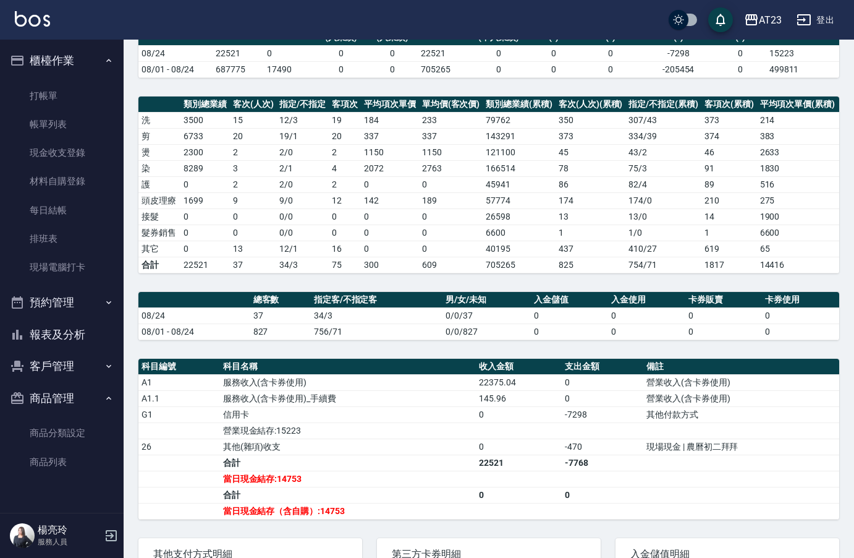
scroll to position [237, 0]
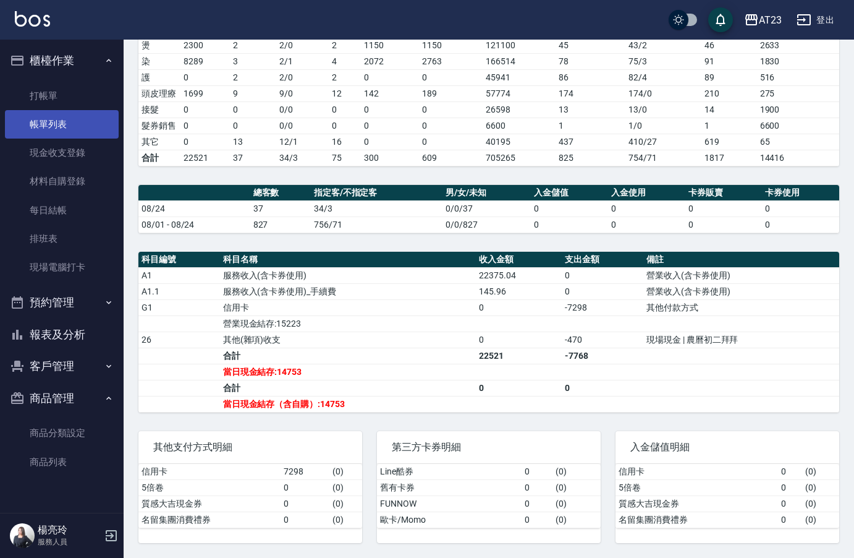
drag, startPoint x: 50, startPoint y: 136, endPoint x: 38, endPoint y: 134, distance: 12.6
click at [49, 136] on link "帳單列表" at bounding box center [62, 124] width 114 height 28
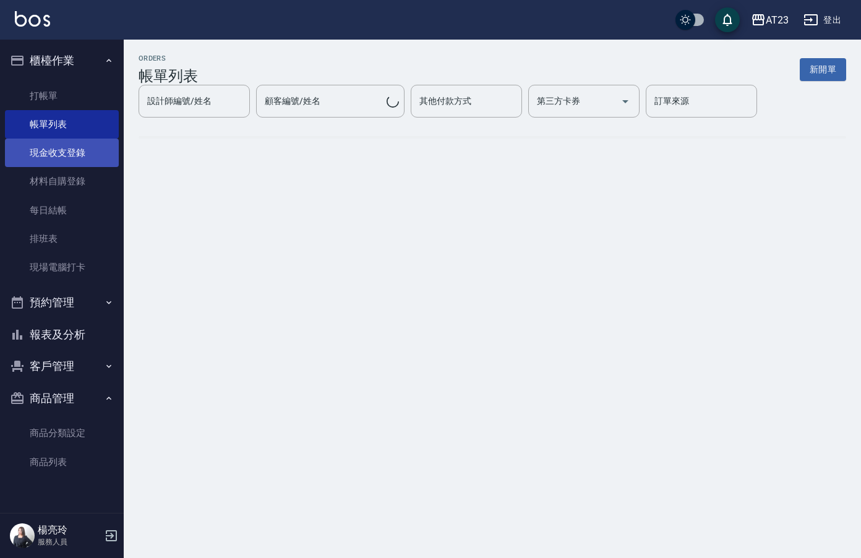
click at [43, 151] on link "現金收支登錄" at bounding box center [62, 152] width 114 height 28
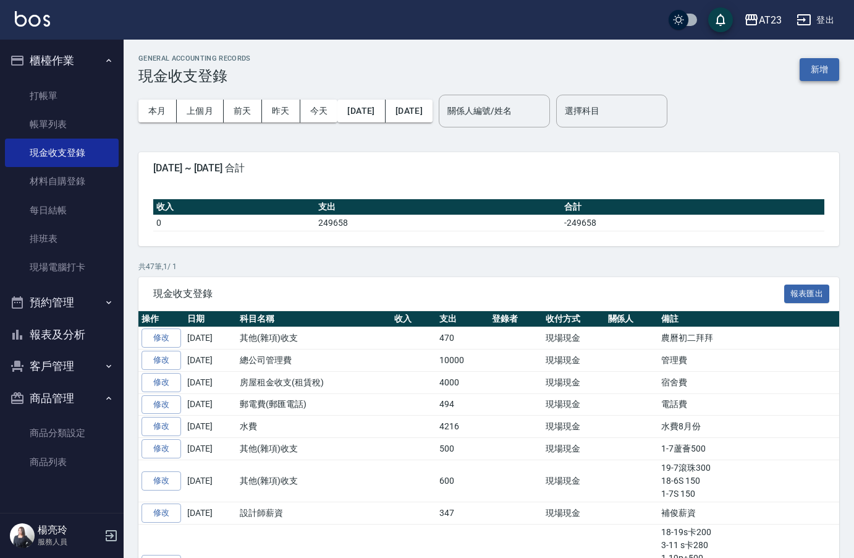
click at [819, 76] on button "新增" at bounding box center [820, 69] width 40 height 23
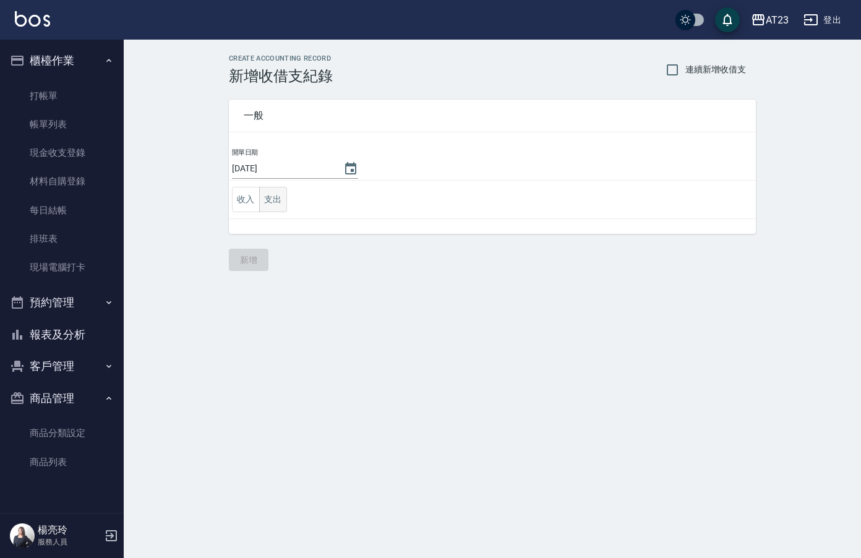
click at [266, 205] on button "支出" at bounding box center [273, 199] width 28 height 25
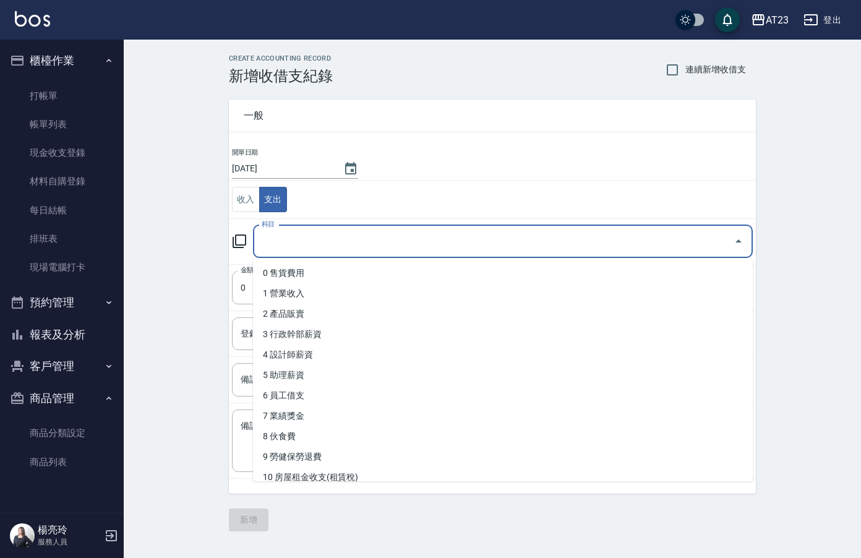
click at [299, 245] on input "科目" at bounding box center [493, 242] width 470 height 22
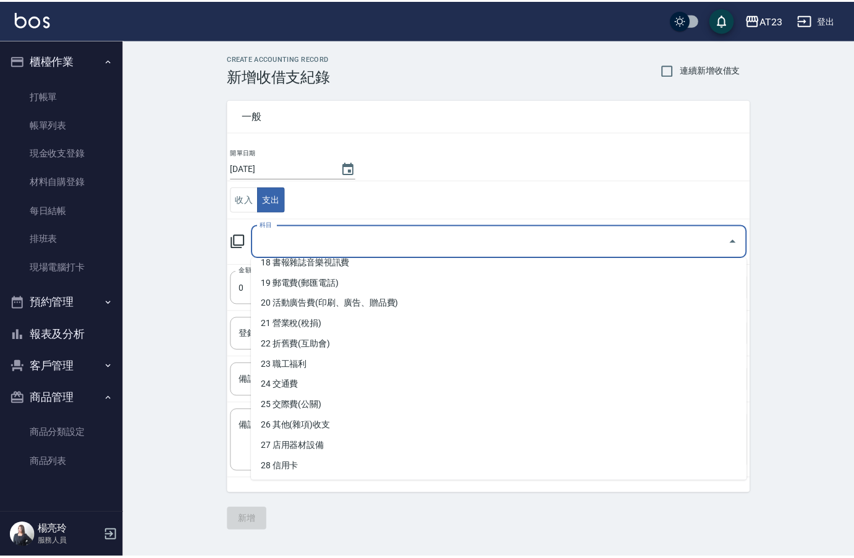
scroll to position [377, 0]
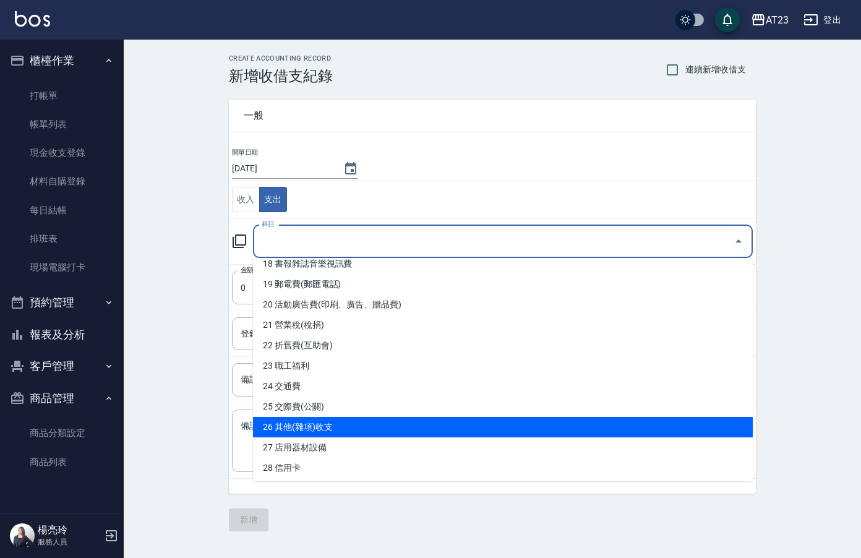
click at [453, 426] on li "26 其他(雜項)收支" at bounding box center [503, 427] width 500 height 20
type input "26 其他(雜項)收支"
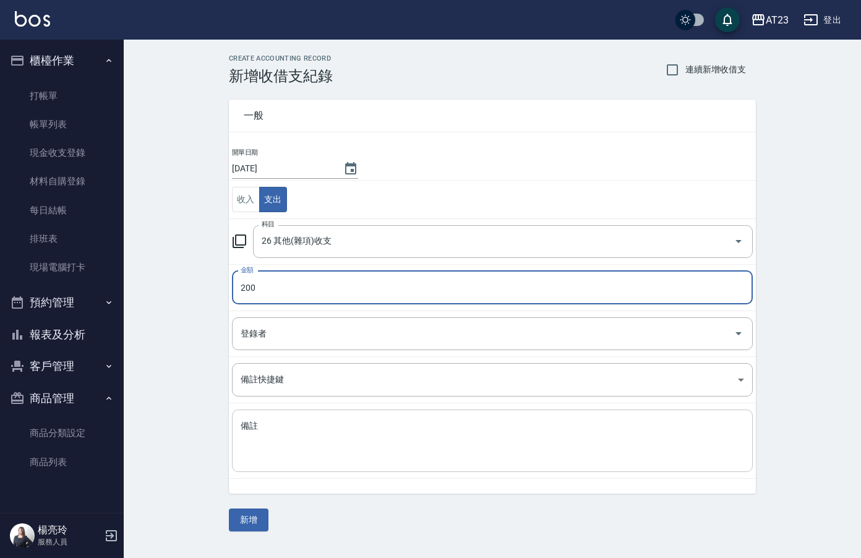
type input "200"
click at [431, 446] on textarea "備註" at bounding box center [491, 441] width 503 height 42
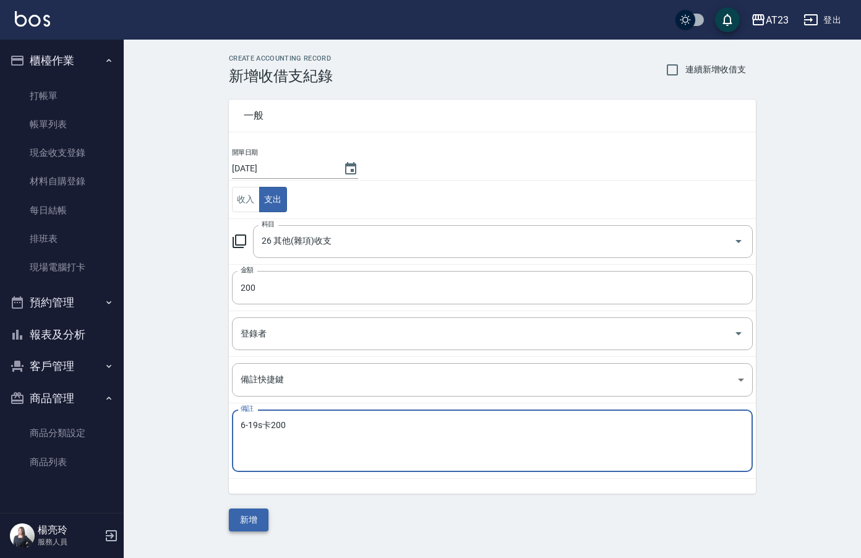
type textarea "6-19s卡200"
click at [253, 521] on button "新增" at bounding box center [249, 519] width 40 height 23
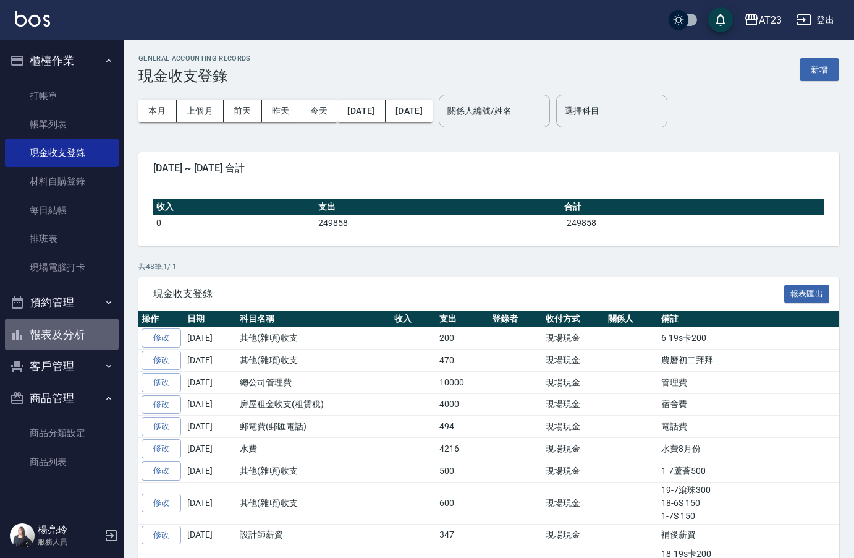
click at [91, 335] on button "報表及分析" at bounding box center [62, 334] width 114 height 32
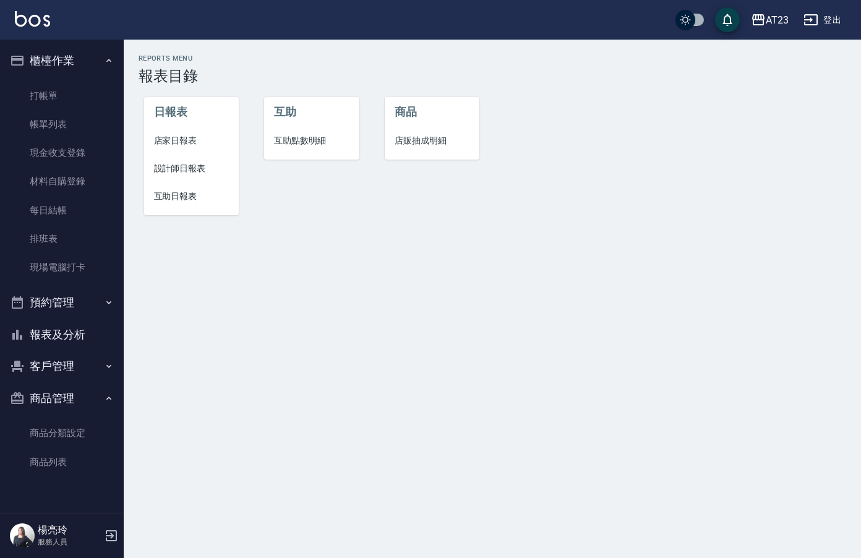
click at [205, 147] on li "店家日報表" at bounding box center [191, 141] width 95 height 28
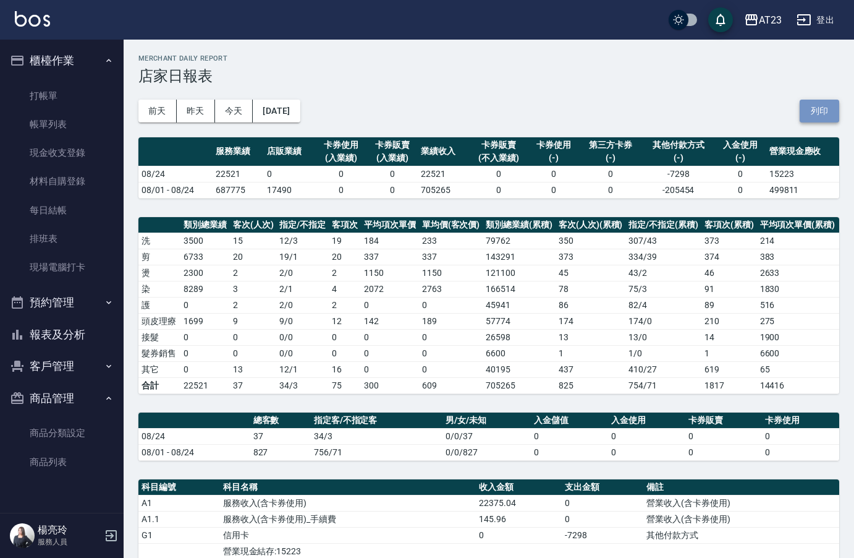
click at [836, 109] on button "列印" at bounding box center [820, 111] width 40 height 23
click at [59, 331] on button "報表及分析" at bounding box center [62, 334] width 114 height 32
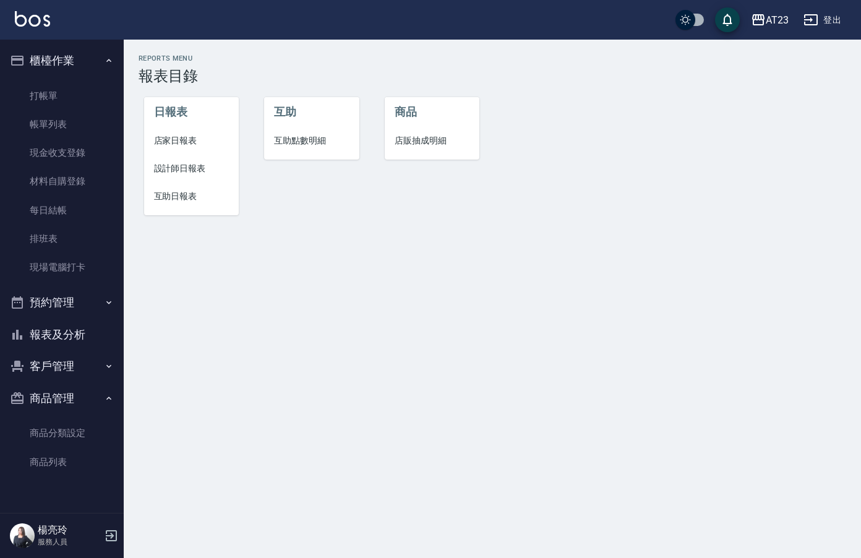
click at [171, 172] on span "設計師日報表" at bounding box center [191, 168] width 75 height 13
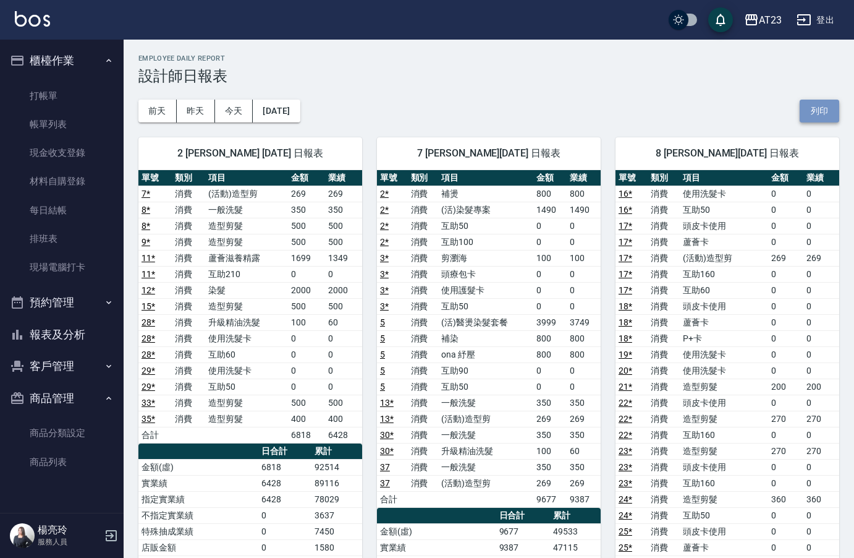
click at [817, 113] on button "列印" at bounding box center [820, 111] width 40 height 23
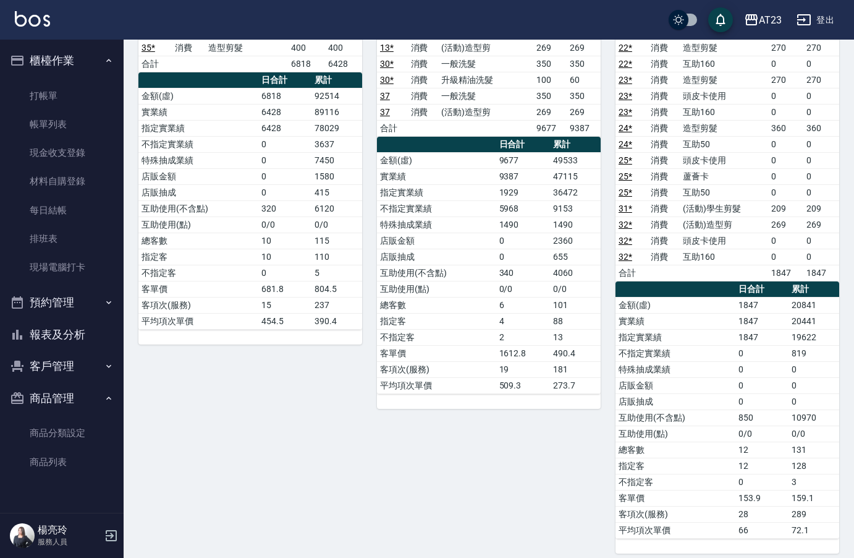
scroll to position [124, 0]
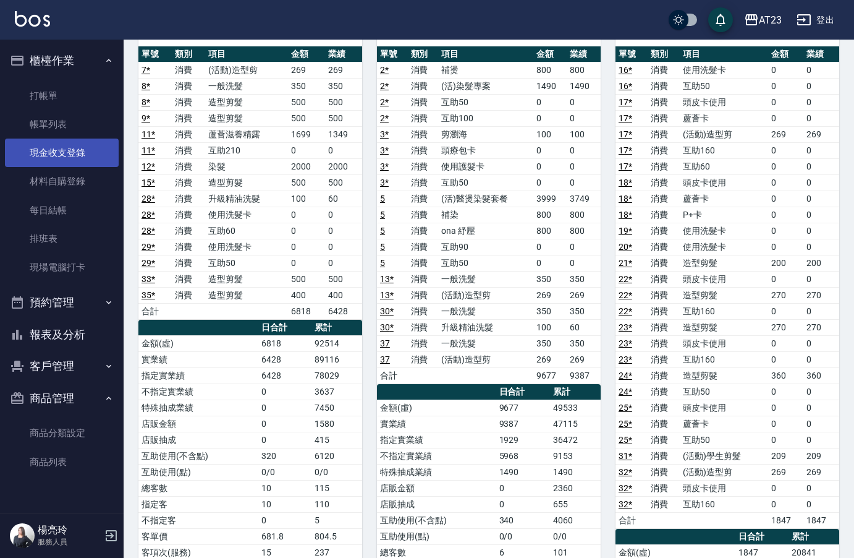
click at [54, 160] on link "現金收支登錄" at bounding box center [62, 152] width 114 height 28
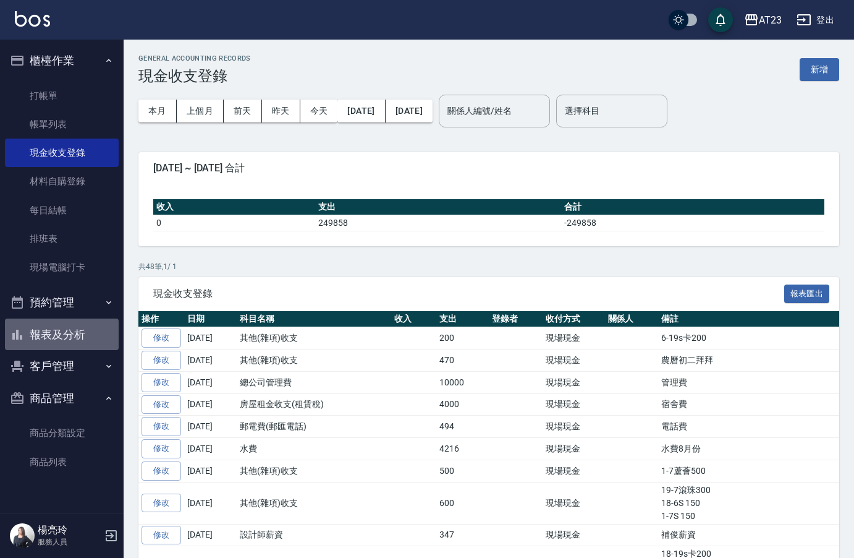
click at [85, 338] on button "報表及分析" at bounding box center [62, 334] width 114 height 32
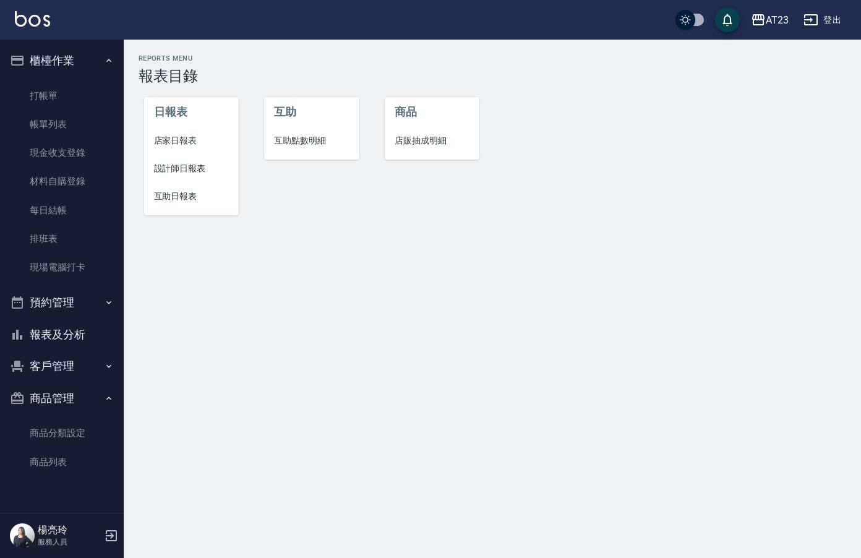
click at [196, 203] on li "互助日報表" at bounding box center [191, 196] width 95 height 28
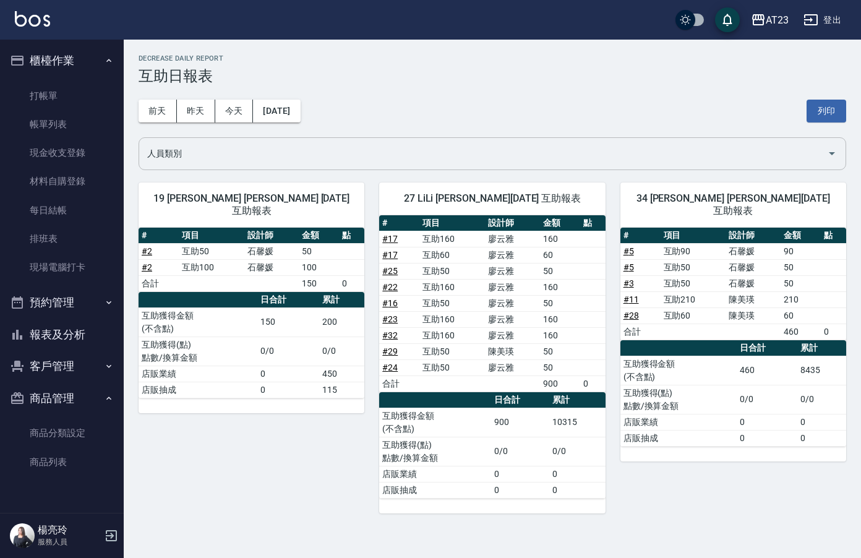
click at [347, 150] on input "人員類別" at bounding box center [483, 154] width 678 height 22
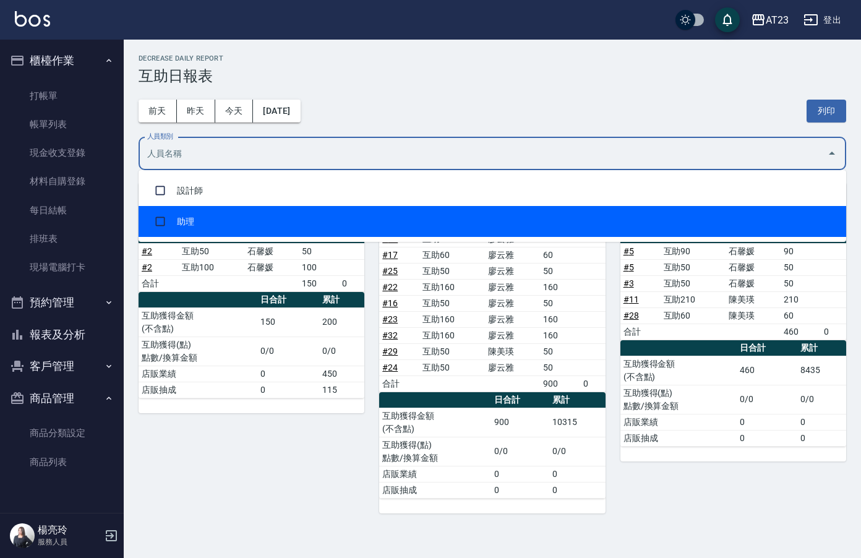
click at [305, 223] on li "助理" at bounding box center [491, 221] width 707 height 31
checkbox input "true"
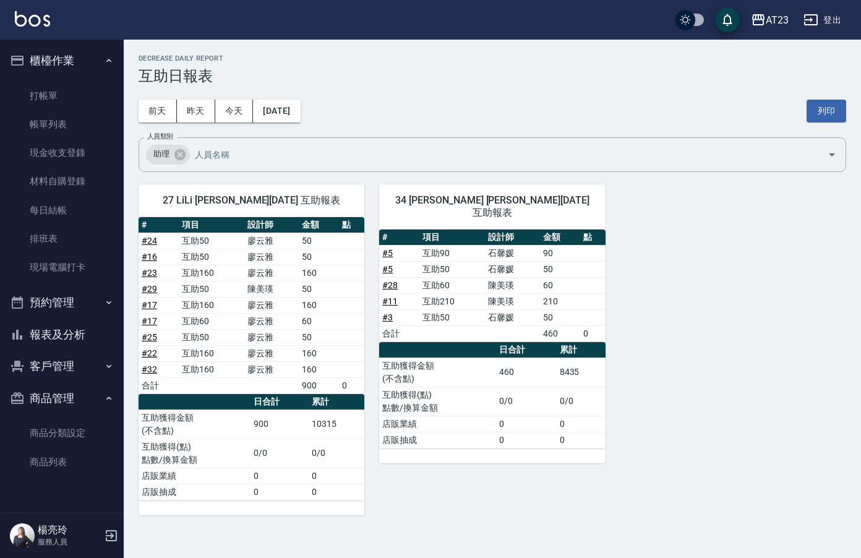
click at [564, 106] on div "[DATE] [DATE] [DATE] [DATE] 列印" at bounding box center [491, 111] width 707 height 53
click at [828, 110] on button "列印" at bounding box center [826, 111] width 40 height 23
click at [48, 339] on button "報表及分析" at bounding box center [62, 334] width 114 height 32
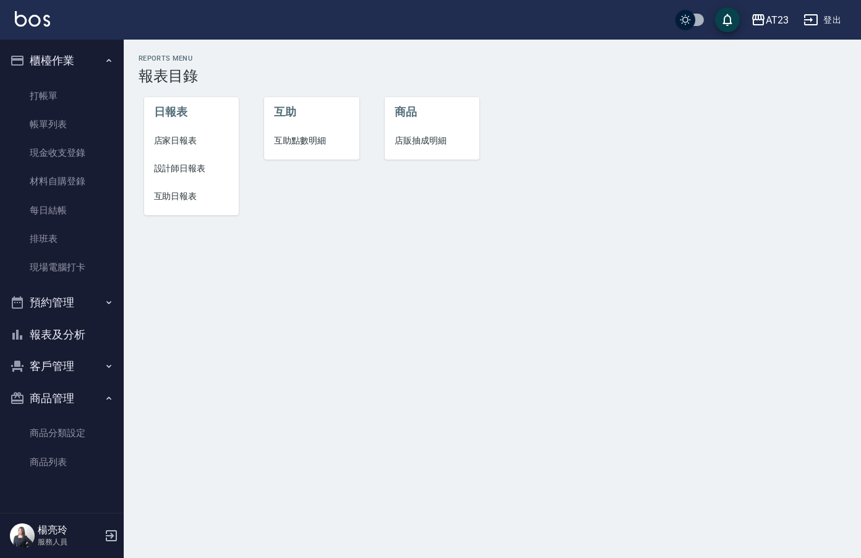
click at [296, 349] on div "Reports Menu 報表目錄 日報表 店家日報表 設計師日報表 互助日報表 互助 互助點數明細 商品 店販抽成明細" at bounding box center [430, 279] width 861 height 558
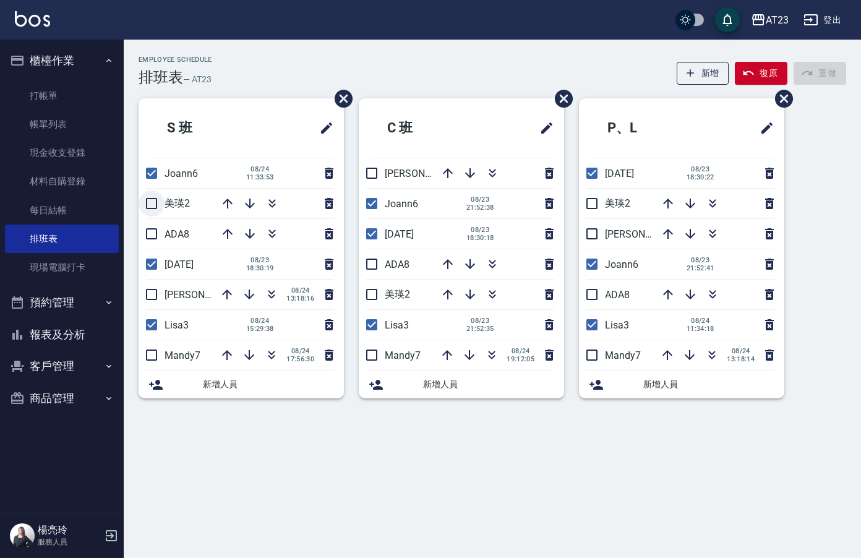
click at [155, 205] on input "checkbox" at bounding box center [151, 203] width 26 height 26
checkbox input "true"
drag, startPoint x: 151, startPoint y: 230, endPoint x: 166, endPoint y: 260, distance: 33.7
click at [153, 234] on input "checkbox" at bounding box center [151, 234] width 26 height 26
checkbox input "true"
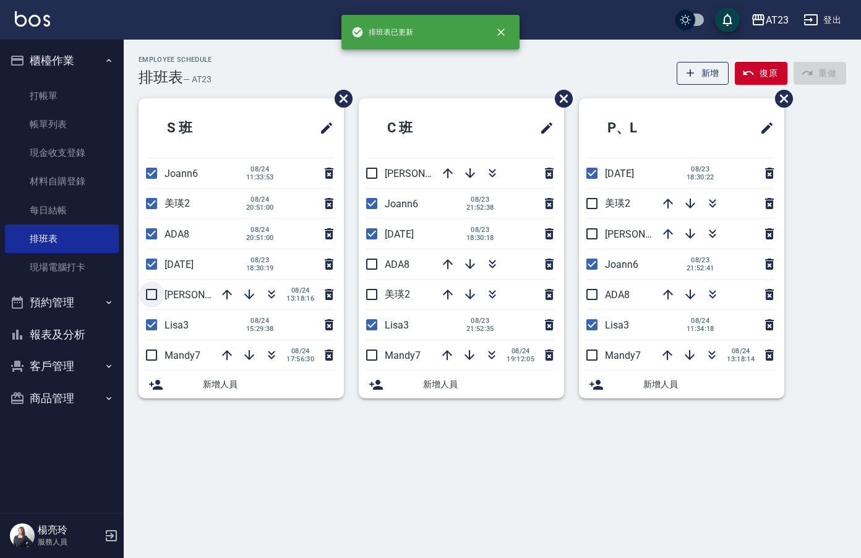
click at [147, 294] on input "checkbox" at bounding box center [151, 294] width 26 height 26
checkbox input "true"
click at [153, 357] on input "checkbox" at bounding box center [151, 355] width 26 height 26
checkbox input "true"
click at [368, 353] on input "checkbox" at bounding box center [372, 355] width 26 height 26
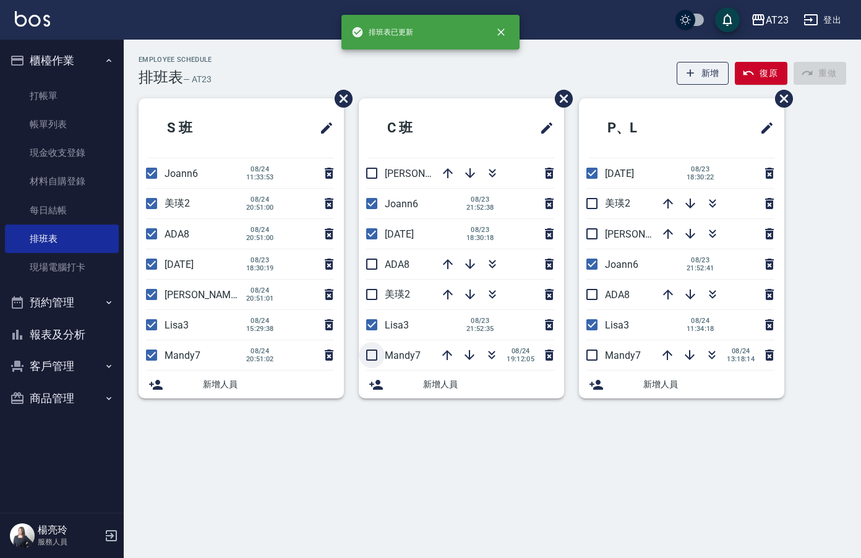
checkbox input "true"
click at [371, 292] on input "checkbox" at bounding box center [372, 294] width 26 height 26
checkbox input "true"
drag, startPoint x: 367, startPoint y: 259, endPoint x: 411, endPoint y: 219, distance: 60.0
click at [367, 259] on input "checkbox" at bounding box center [372, 264] width 26 height 26
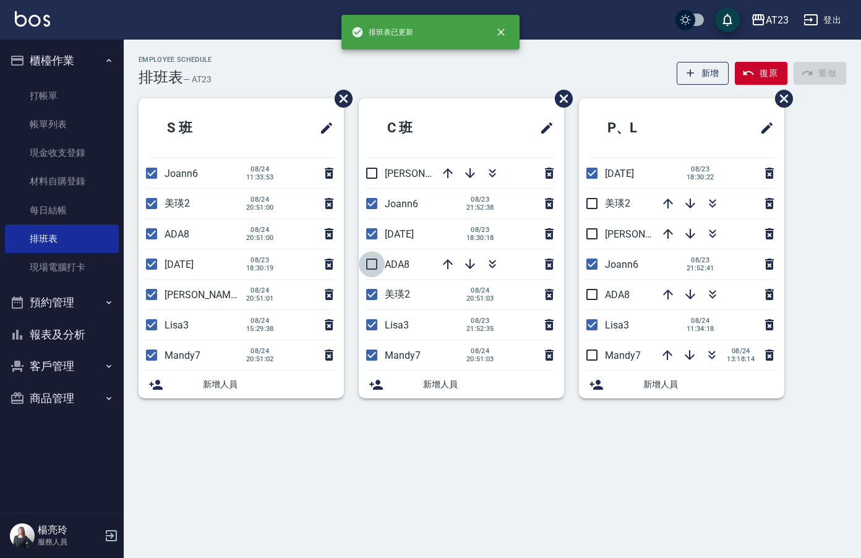
checkbox input "true"
click at [376, 182] on input "checkbox" at bounding box center [372, 173] width 26 height 26
checkbox input "true"
click at [595, 201] on input "checkbox" at bounding box center [592, 203] width 26 height 26
checkbox input "true"
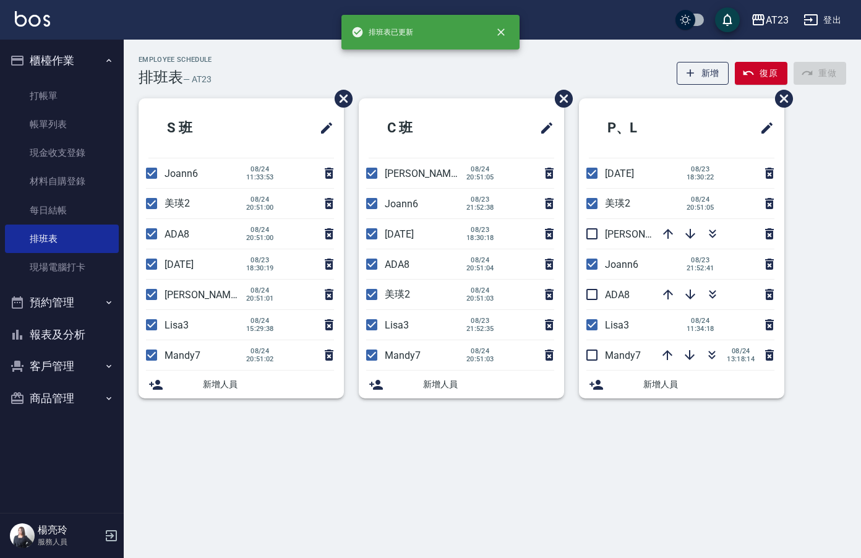
click at [604, 240] on li "亮亮19" at bounding box center [681, 234] width 205 height 30
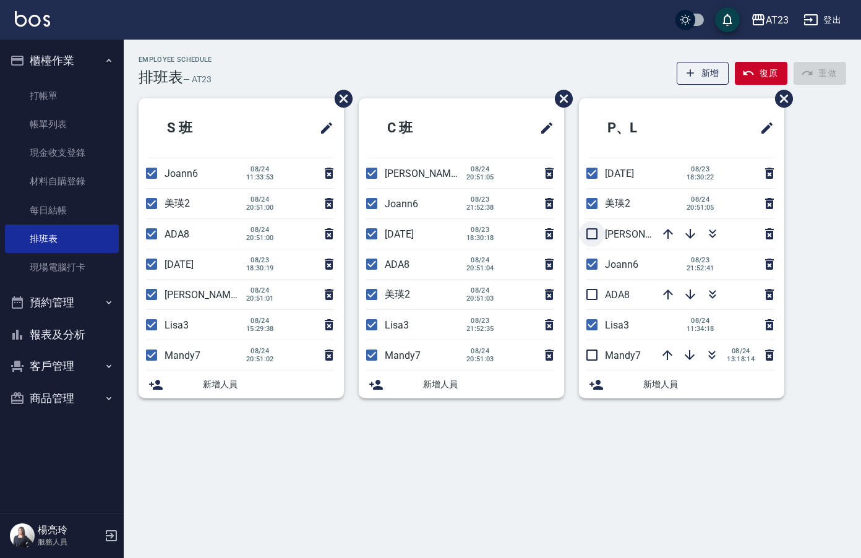
click at [581, 239] on input "checkbox" at bounding box center [592, 234] width 26 height 26
checkbox input "true"
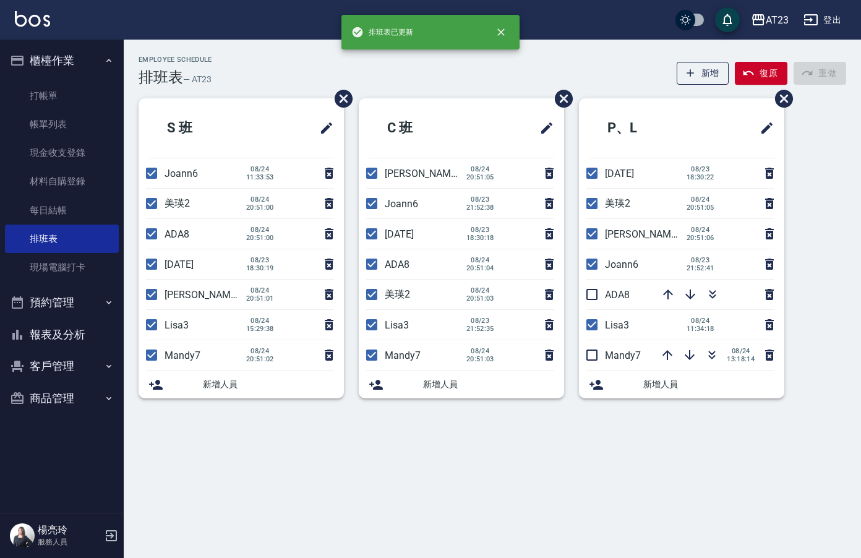
drag, startPoint x: 592, startPoint y: 298, endPoint x: 594, endPoint y: 317, distance: 19.2
click at [592, 299] on input "checkbox" at bounding box center [592, 294] width 26 height 26
checkbox input "true"
click at [589, 350] on input "checkbox" at bounding box center [592, 355] width 26 height 26
checkbox input "true"
